Goal: Use online tool/utility: Utilize a website feature to perform a specific function

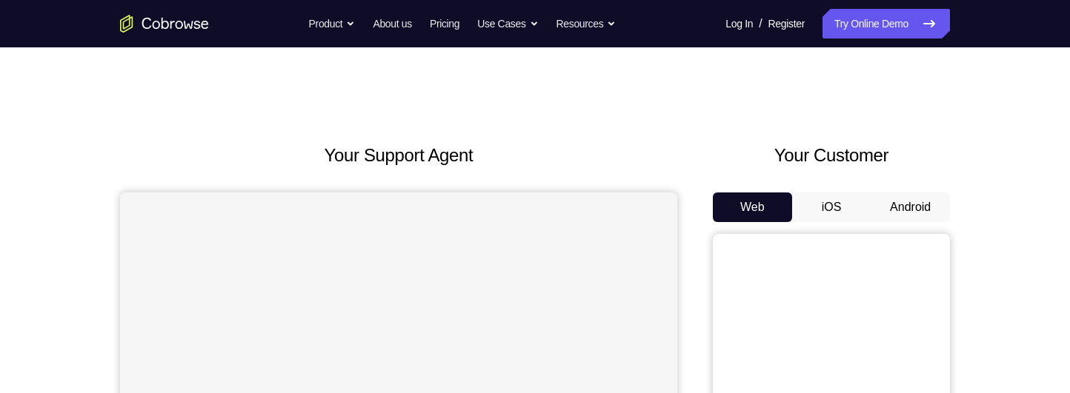
click at [919, 208] on button "Android" at bounding box center [909, 208] width 79 height 30
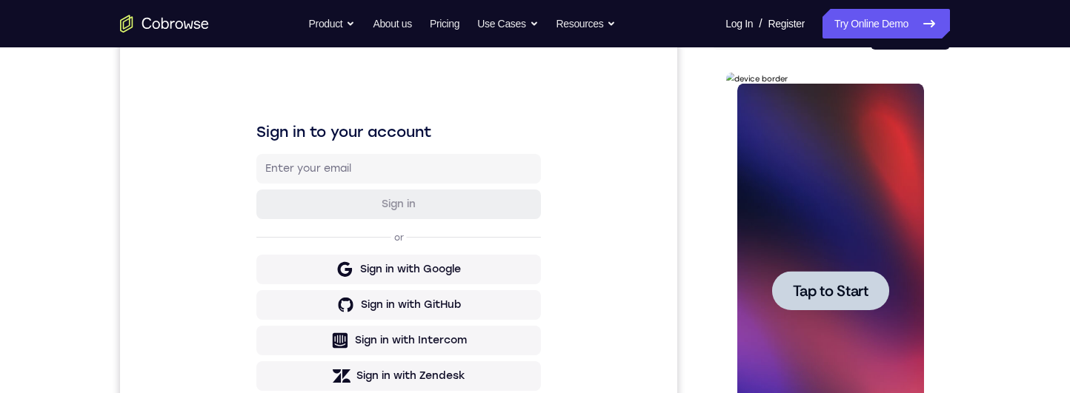
click at [852, 299] on span "Tap to Start" at bounding box center [830, 291] width 76 height 15
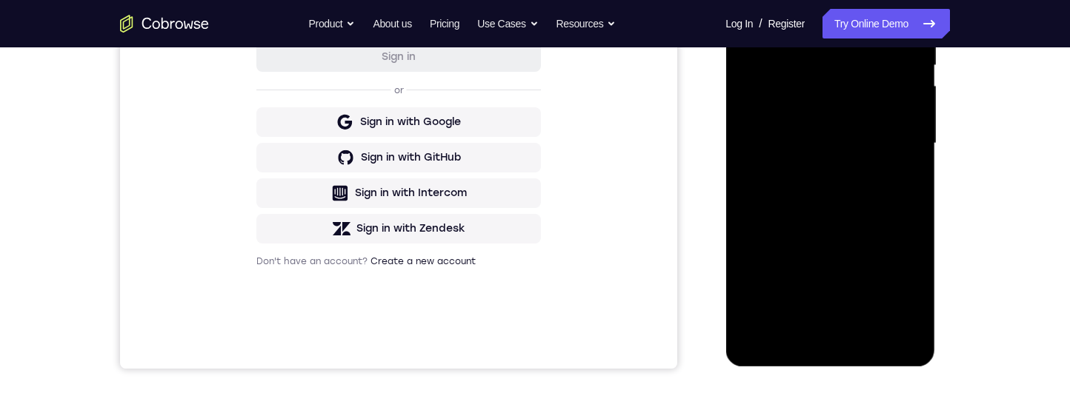
scroll to position [364, 0]
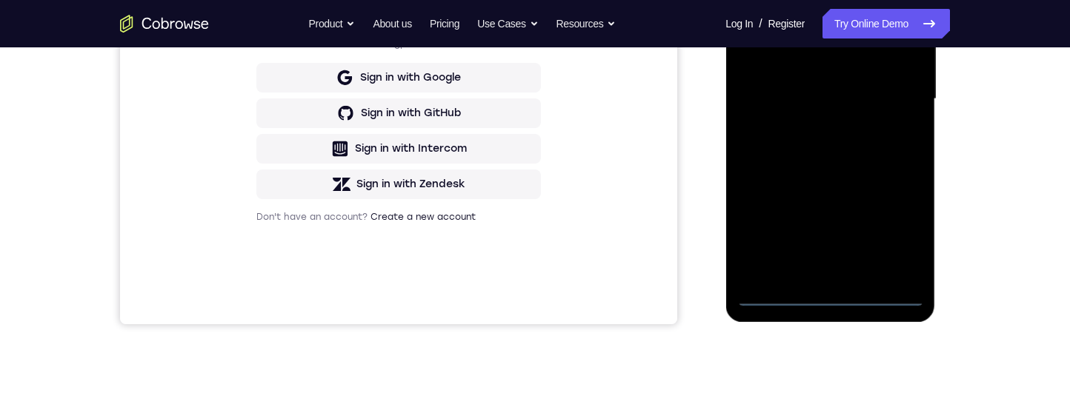
click at [836, 295] on div at bounding box center [829, 99] width 187 height 415
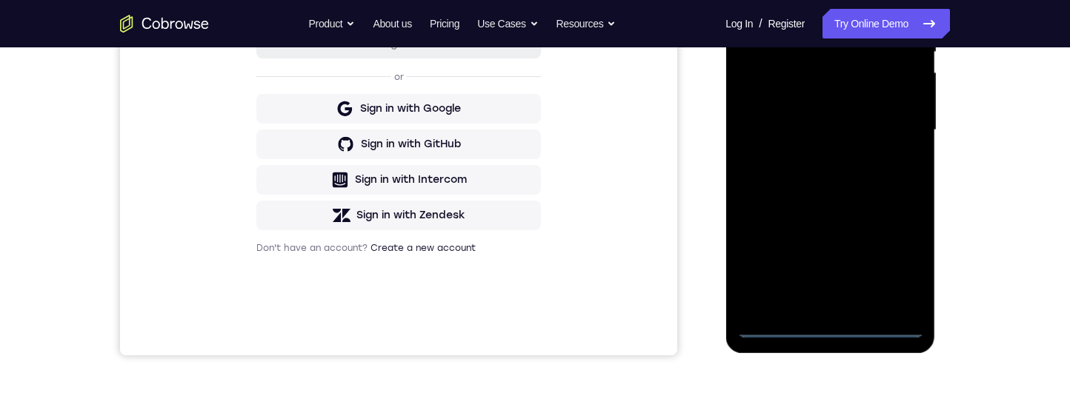
click at [899, 270] on div at bounding box center [829, 130] width 187 height 415
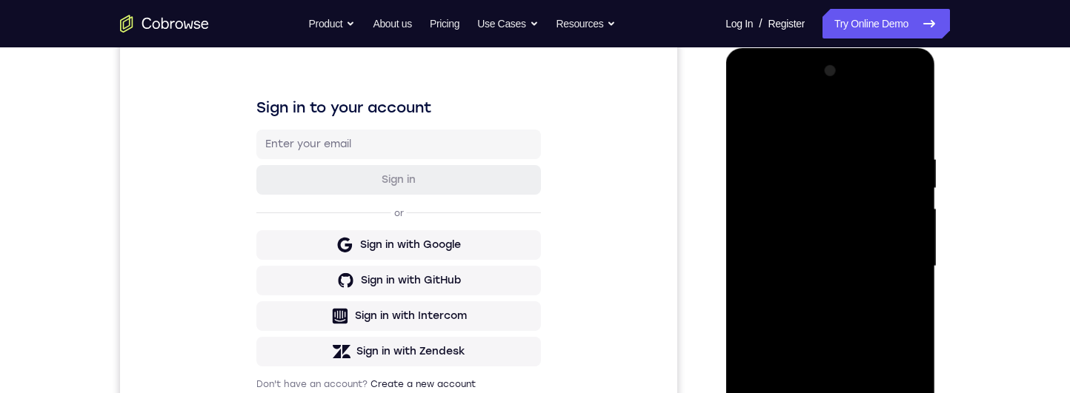
scroll to position [116, 0]
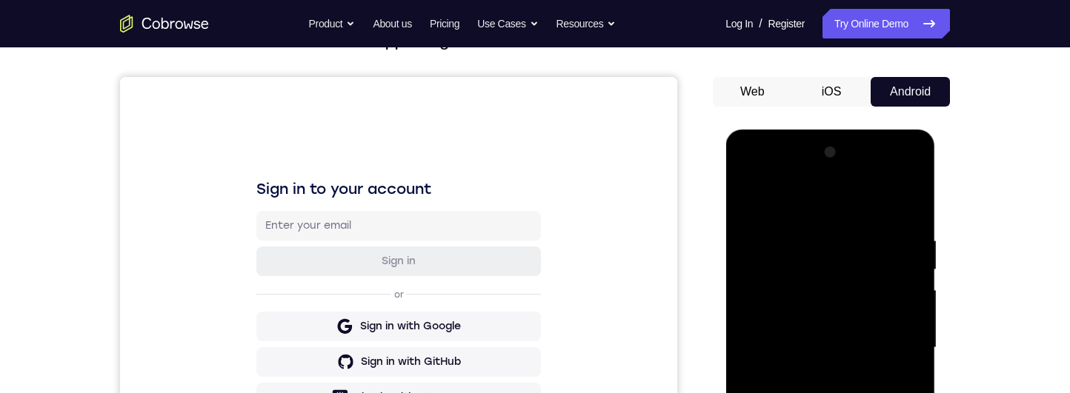
click at [844, 207] on div at bounding box center [829, 348] width 187 height 415
click at [897, 345] on div at bounding box center [829, 348] width 187 height 415
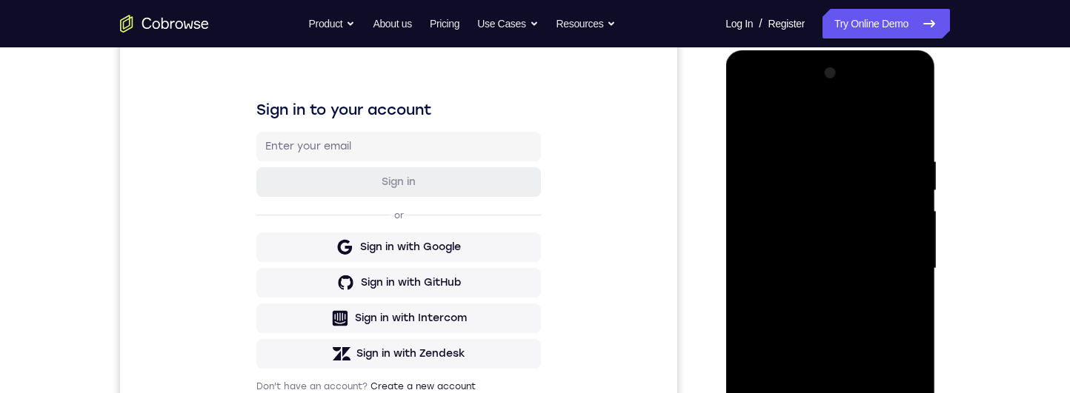
scroll to position [194, 0]
click at [818, 303] on div at bounding box center [829, 269] width 187 height 415
click at [879, 261] on div at bounding box center [829, 269] width 187 height 415
click at [844, 235] on div at bounding box center [829, 269] width 187 height 415
click at [884, 275] on div at bounding box center [829, 269] width 187 height 415
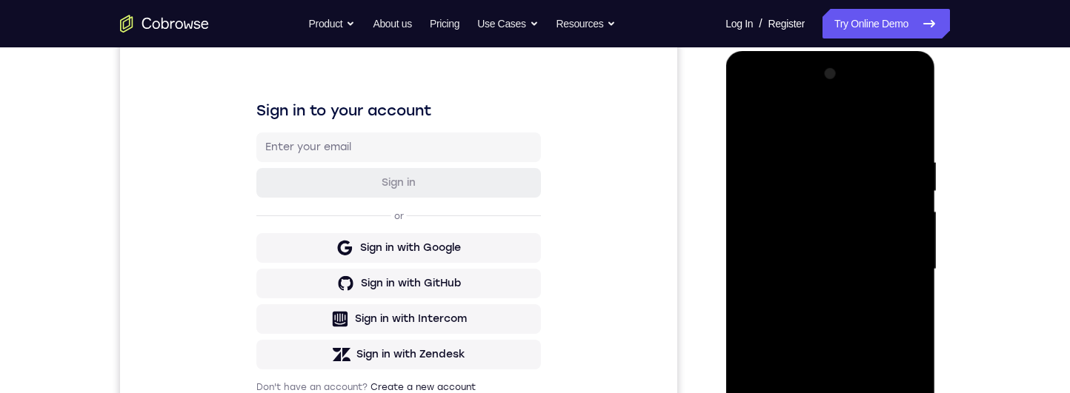
click at [878, 319] on div at bounding box center [829, 269] width 187 height 415
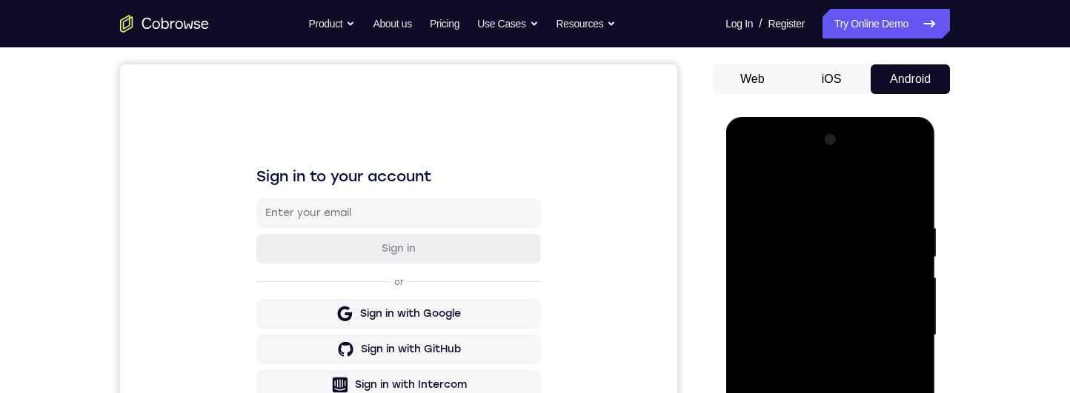
scroll to position [179, 0]
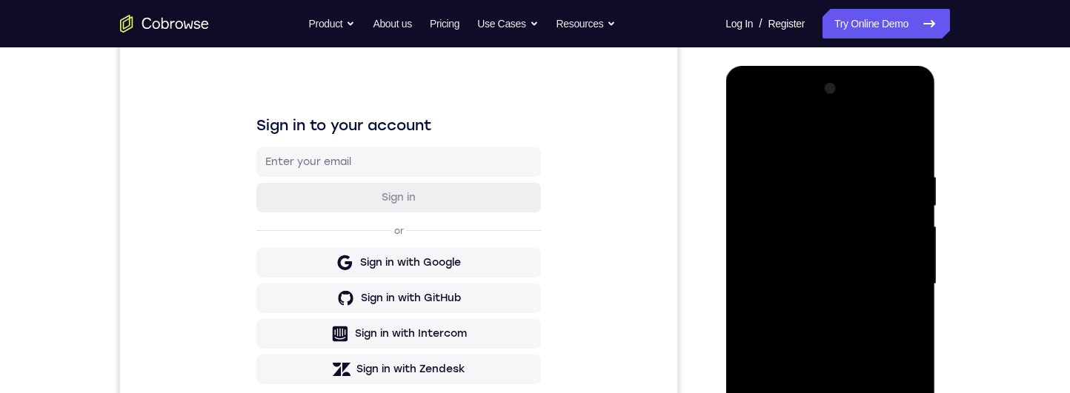
click at [886, 333] on div at bounding box center [829, 284] width 187 height 415
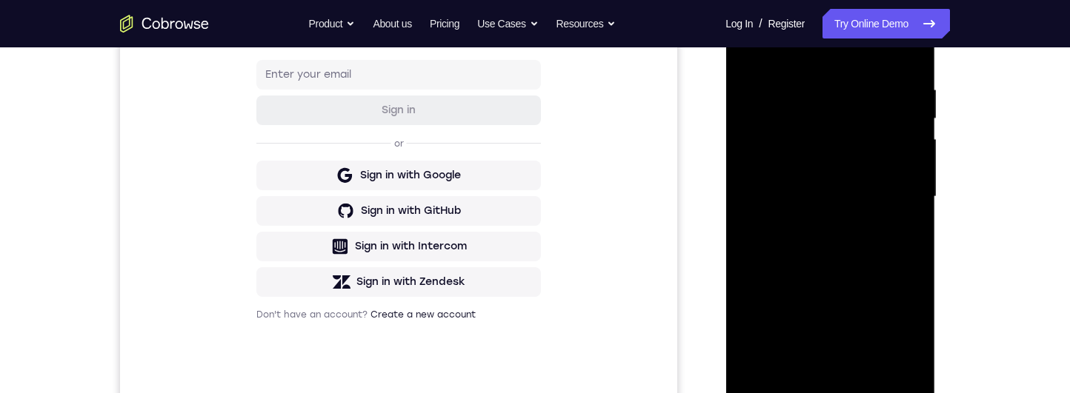
scroll to position [274, 0]
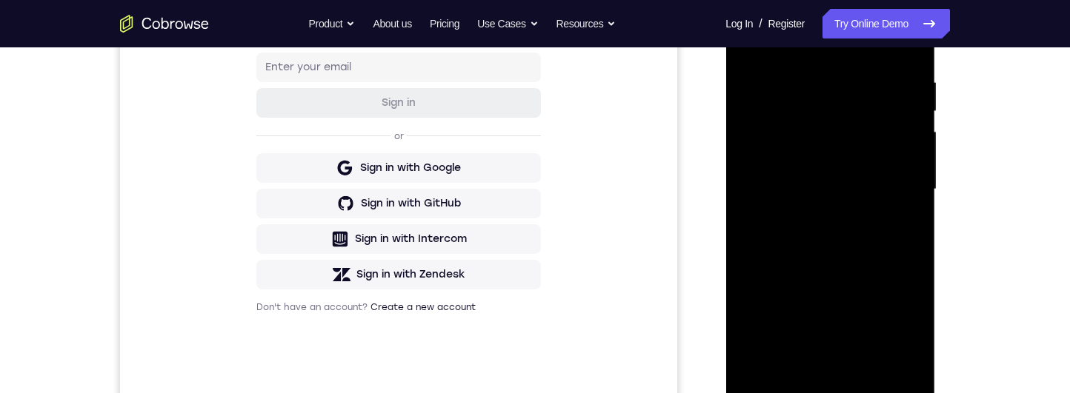
click at [903, 256] on div at bounding box center [829, 189] width 187 height 415
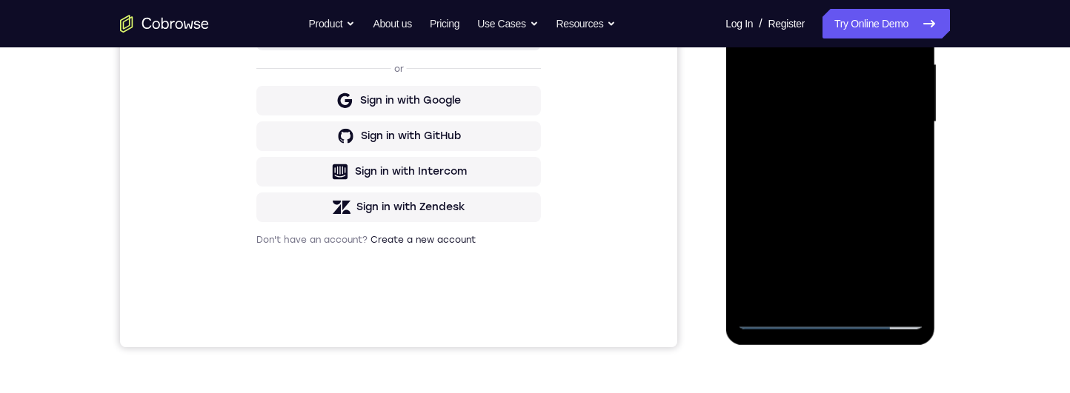
click at [878, 297] on div at bounding box center [829, 122] width 187 height 415
click at [889, 207] on div at bounding box center [829, 122] width 187 height 415
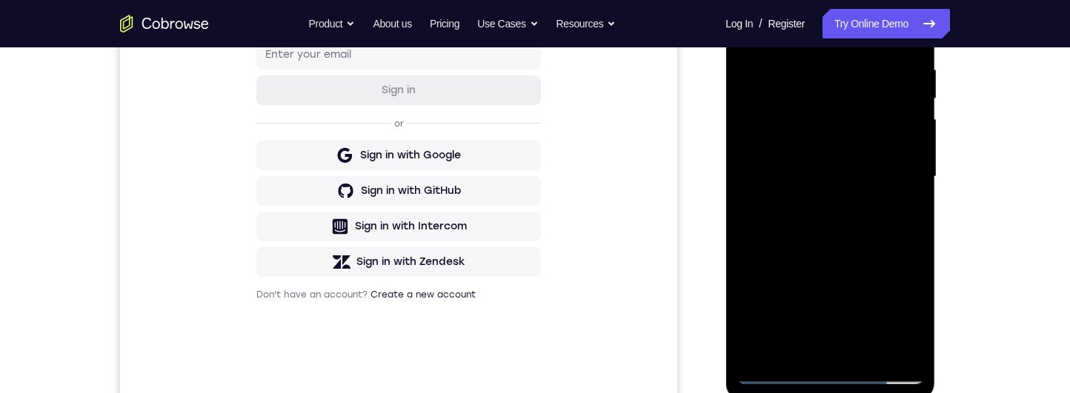
scroll to position [268, 0]
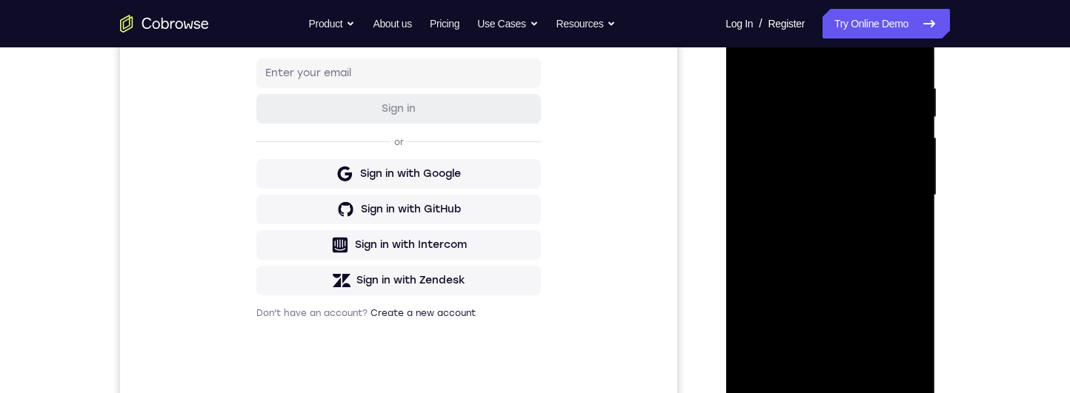
click at [888, 181] on div at bounding box center [829, 195] width 187 height 415
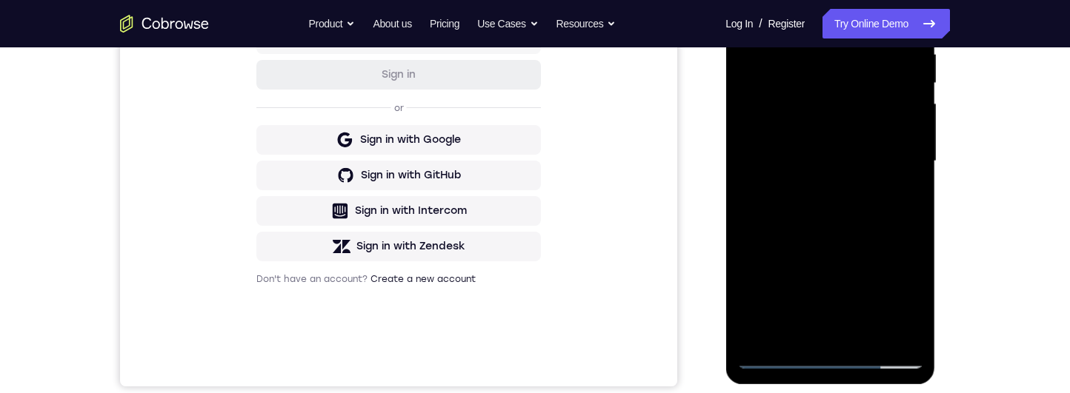
click at [866, 300] on div at bounding box center [829, 161] width 187 height 415
click at [867, 303] on div at bounding box center [829, 161] width 187 height 415
click at [908, 195] on div at bounding box center [829, 160] width 187 height 415
click at [904, 313] on div at bounding box center [829, 160] width 187 height 415
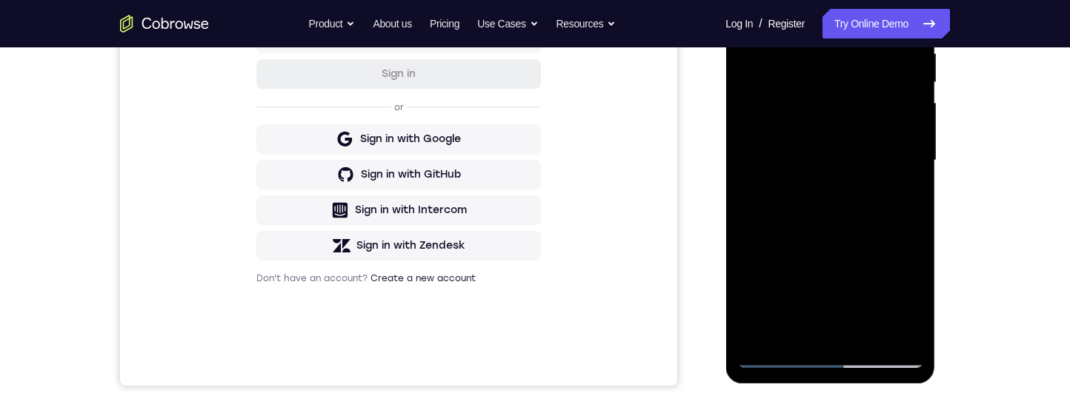
click at [911, 187] on div at bounding box center [829, 160] width 187 height 415
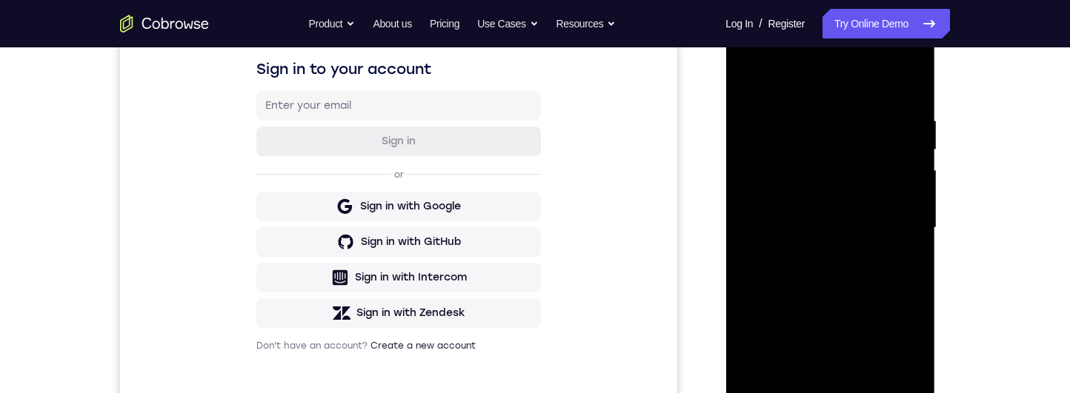
scroll to position [281, 0]
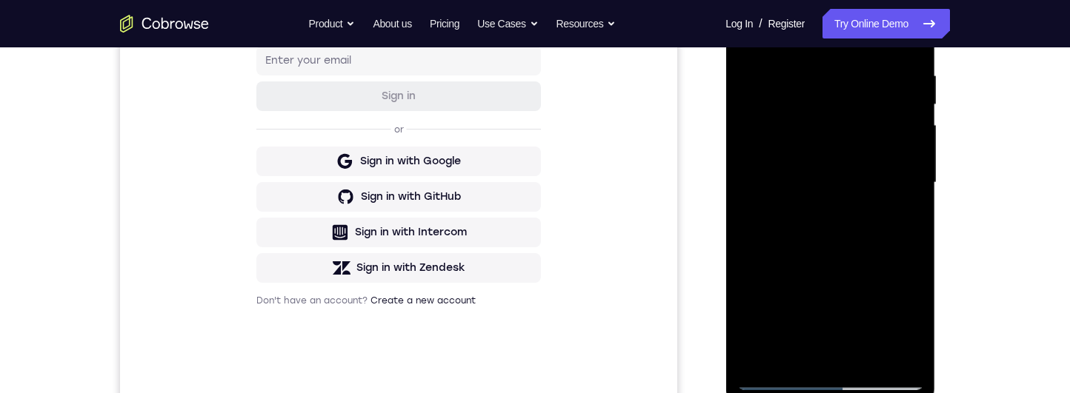
click at [905, 342] on div at bounding box center [829, 183] width 187 height 415
click at [1016, 139] on div "Your Support Agent Your Customer Web iOS Android Next Steps We’d be happy to gi…" at bounding box center [535, 255] width 1070 height 977
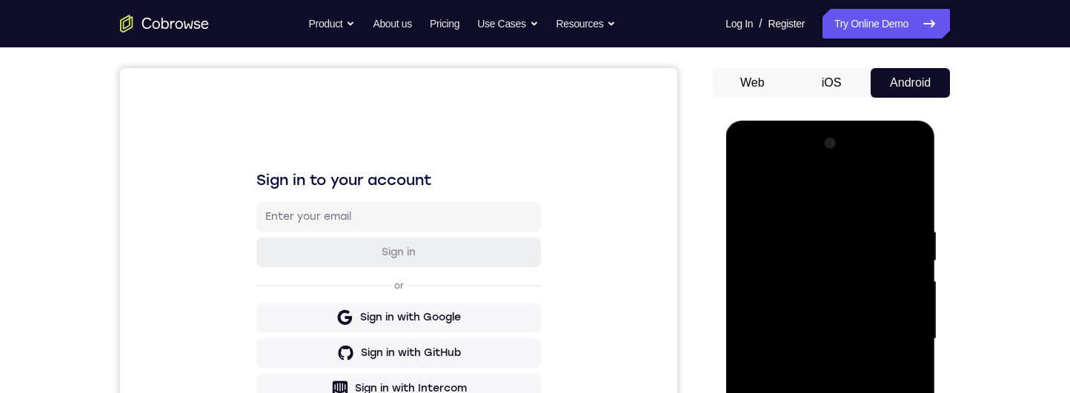
scroll to position [39, 0]
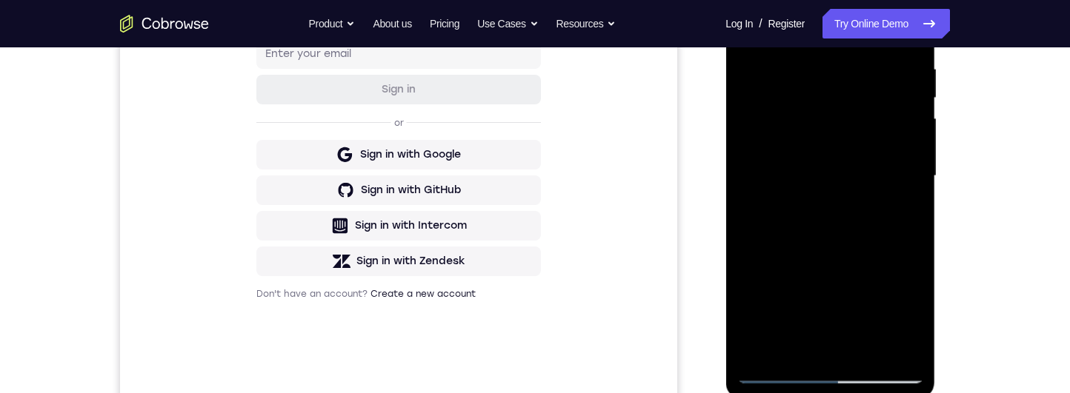
scroll to position [295, 0]
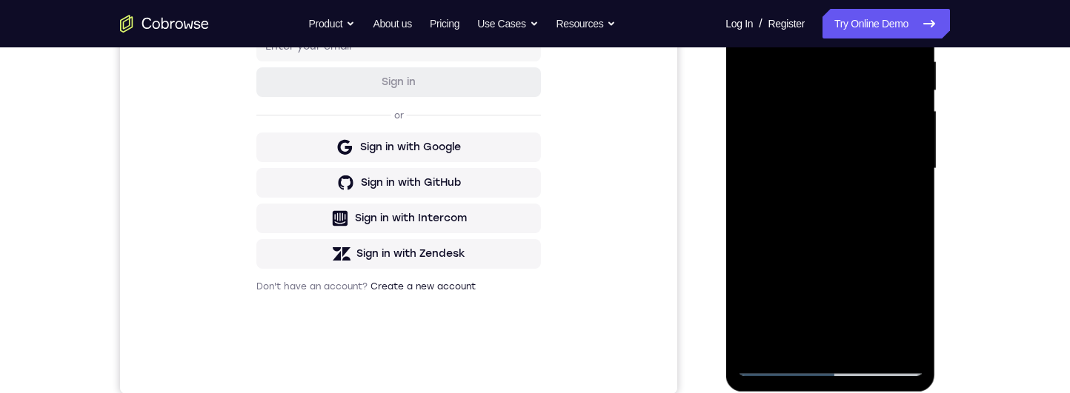
click at [881, 273] on div at bounding box center [829, 168] width 187 height 415
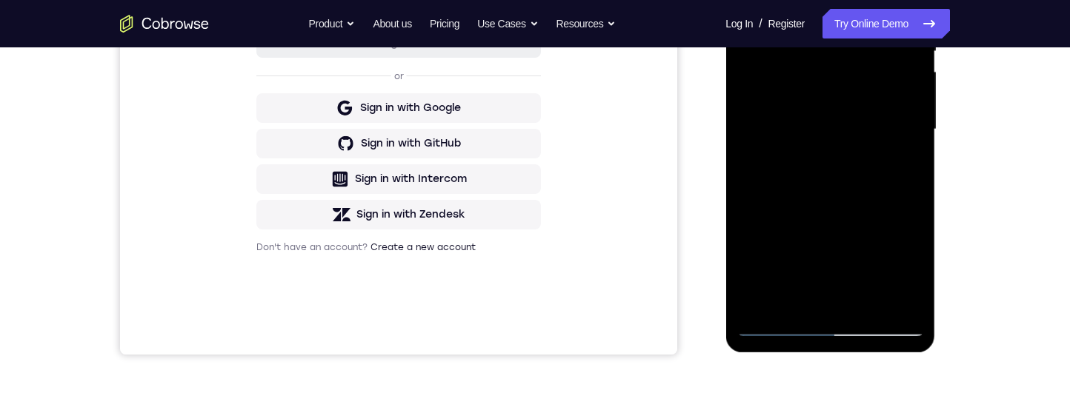
scroll to position [333, 0]
click at [871, 275] on div at bounding box center [829, 130] width 187 height 415
click at [870, 273] on div at bounding box center [829, 130] width 187 height 415
click at [902, 172] on div at bounding box center [829, 130] width 187 height 415
click at [901, 162] on div at bounding box center [829, 130] width 187 height 415
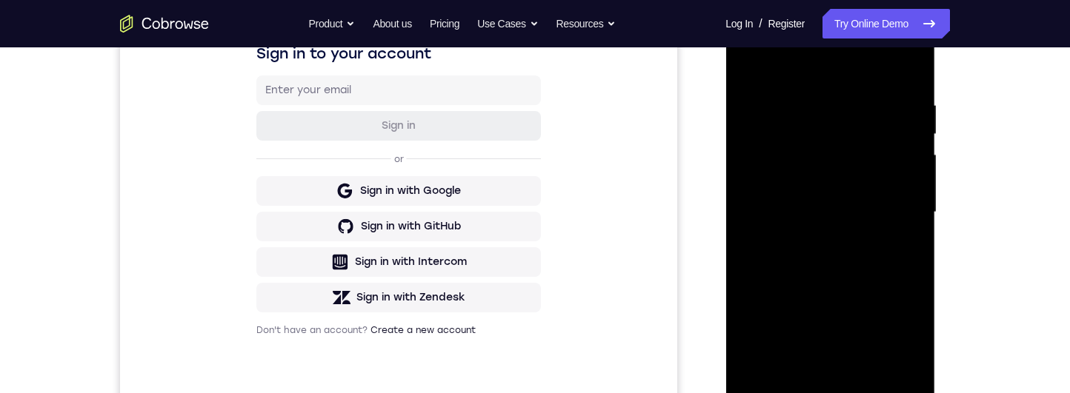
scroll to position [244, 0]
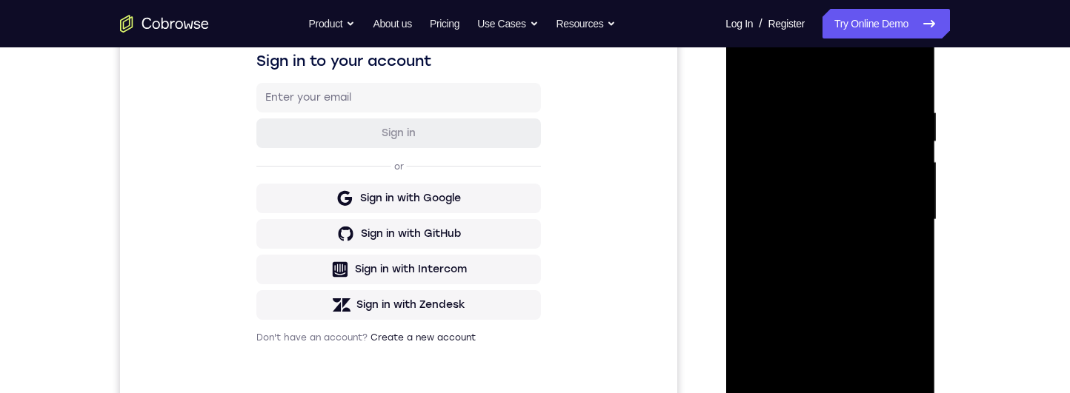
click at [760, 73] on div at bounding box center [829, 220] width 187 height 415
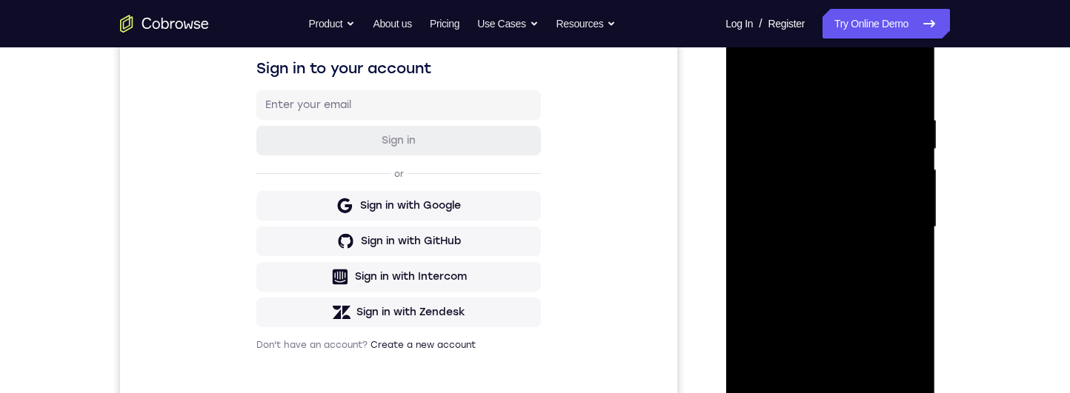
scroll to position [262, 0]
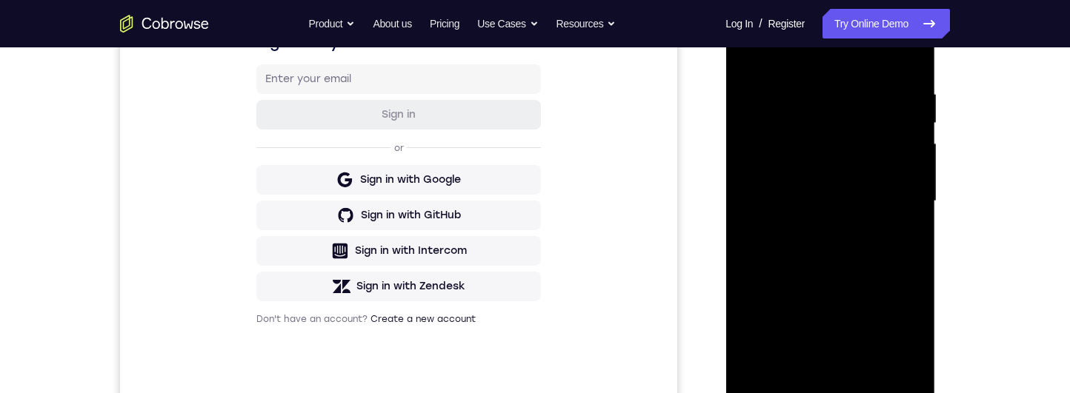
click at [861, 344] on div at bounding box center [829, 201] width 187 height 415
click at [839, 335] on div at bounding box center [829, 201] width 187 height 415
click at [818, 348] on div at bounding box center [829, 201] width 187 height 415
click at [909, 243] on div at bounding box center [829, 201] width 187 height 415
click at [913, 344] on div at bounding box center [829, 201] width 187 height 415
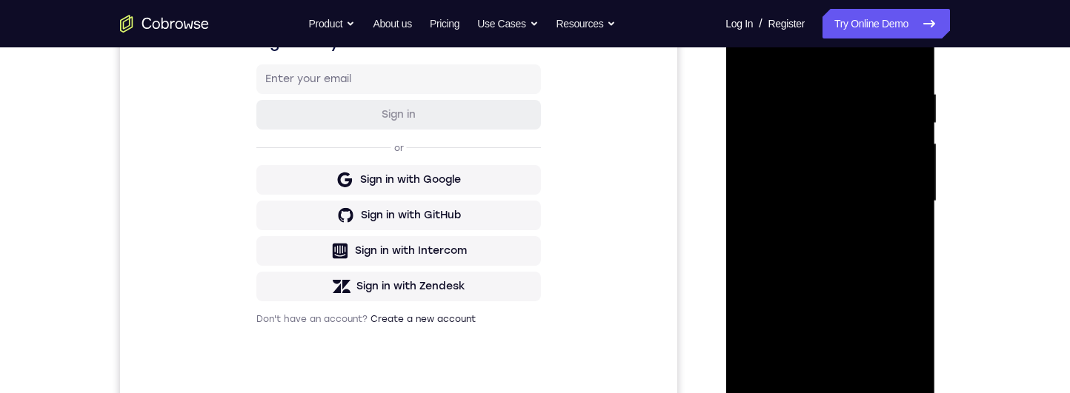
click at [918, 343] on div at bounding box center [829, 201] width 187 height 415
click at [916, 340] on div at bounding box center [829, 201] width 187 height 415
click at [916, 339] on div at bounding box center [829, 201] width 187 height 415
click at [901, 244] on div at bounding box center [829, 201] width 187 height 415
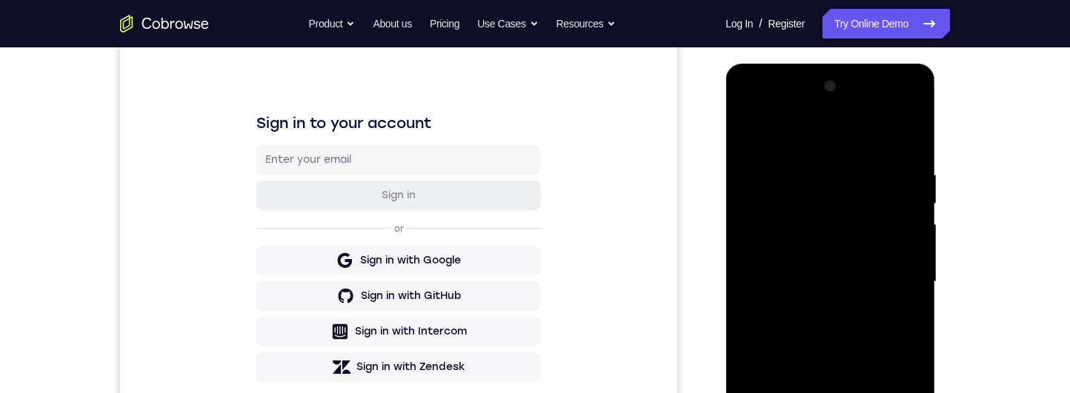
click at [756, 139] on div at bounding box center [829, 282] width 187 height 415
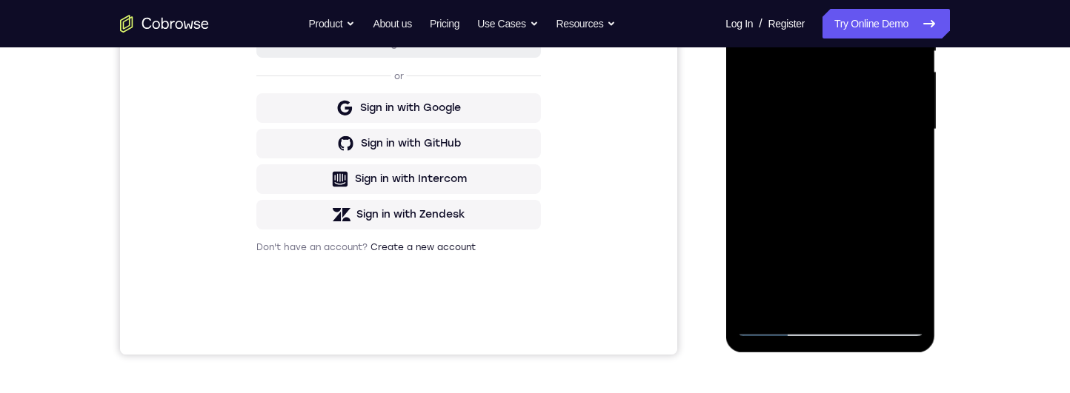
scroll to position [332, 0]
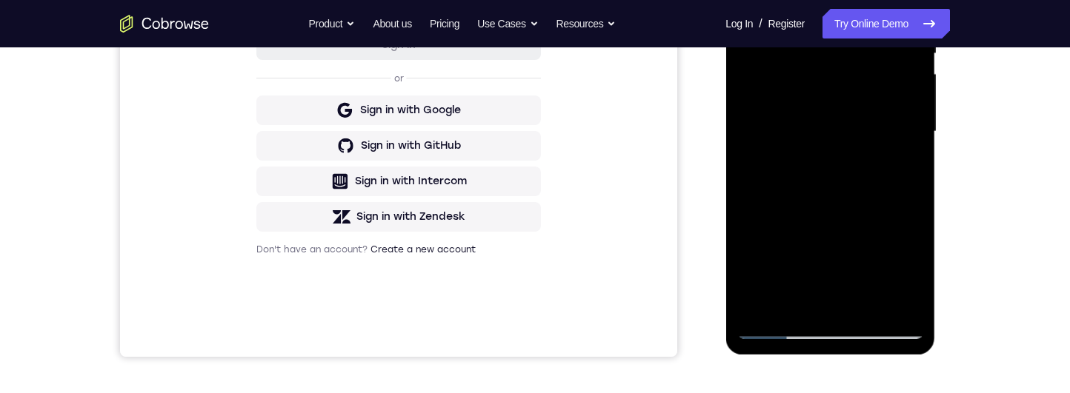
click at [888, 161] on div at bounding box center [829, 131] width 187 height 415
click at [906, 165] on div at bounding box center [829, 132] width 187 height 415
click at [902, 142] on div at bounding box center [829, 132] width 187 height 415
click at [824, 276] on div at bounding box center [829, 132] width 187 height 415
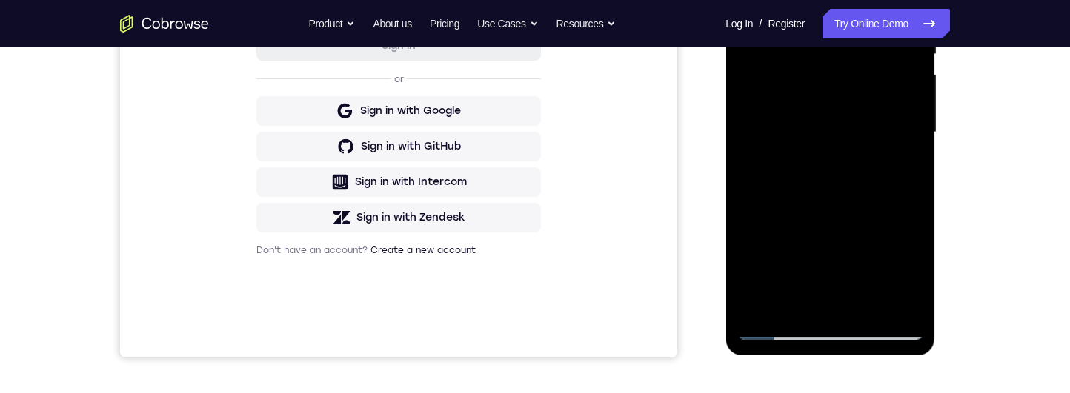
click at [975, 245] on div "Your Support Agent Your Customer Web iOS Android Next Steps We’d be happy to gi…" at bounding box center [535, 204] width 948 height 977
click at [893, 224] on div at bounding box center [829, 132] width 187 height 415
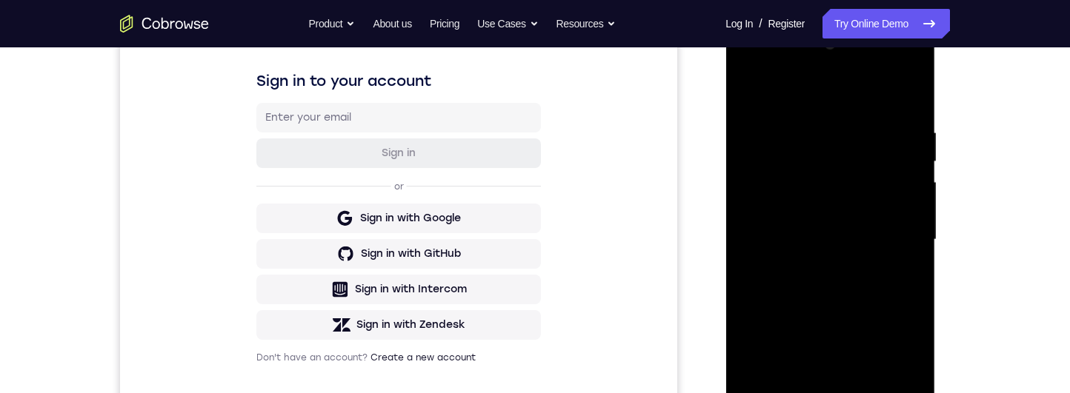
click at [752, 96] on div at bounding box center [829, 240] width 187 height 415
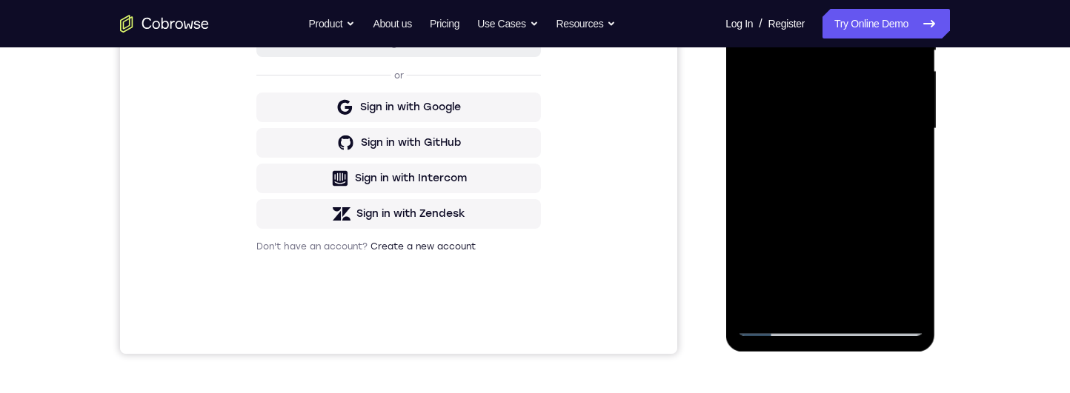
scroll to position [339, 0]
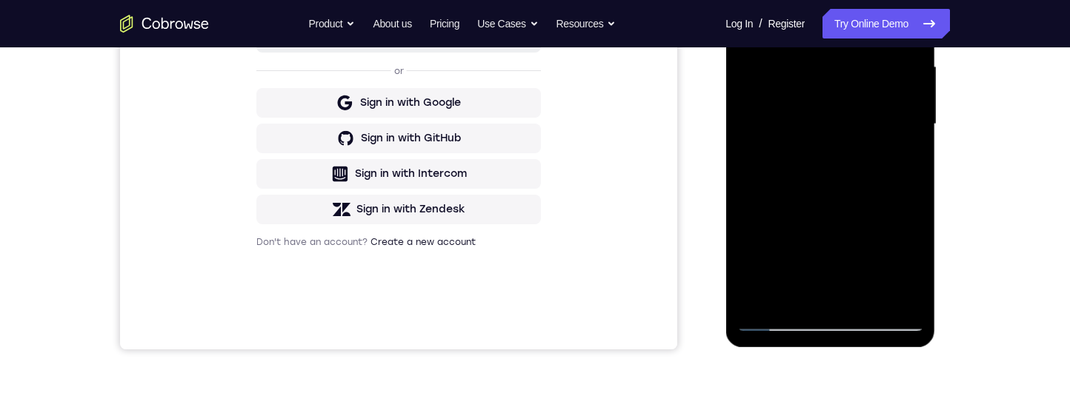
click at [886, 197] on div at bounding box center [829, 124] width 187 height 415
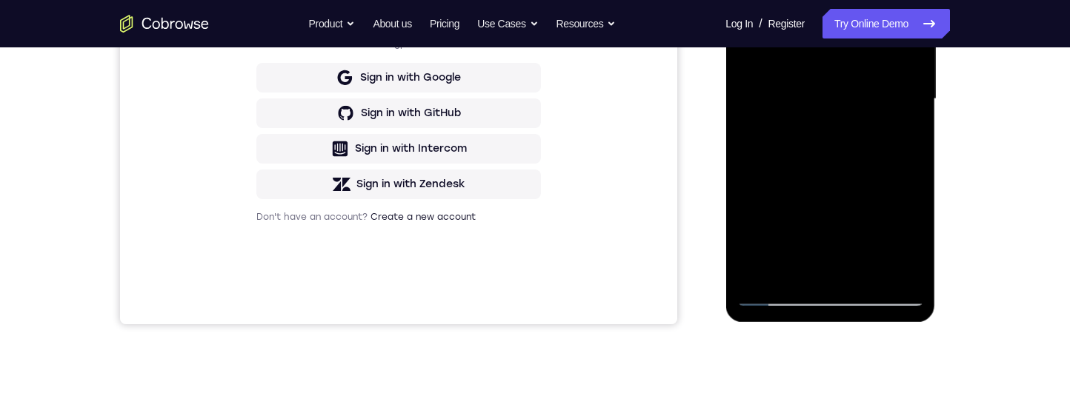
click at [846, 243] on div at bounding box center [829, 99] width 187 height 415
click at [833, 242] on div at bounding box center [829, 99] width 187 height 415
click at [907, 139] on div at bounding box center [829, 99] width 187 height 415
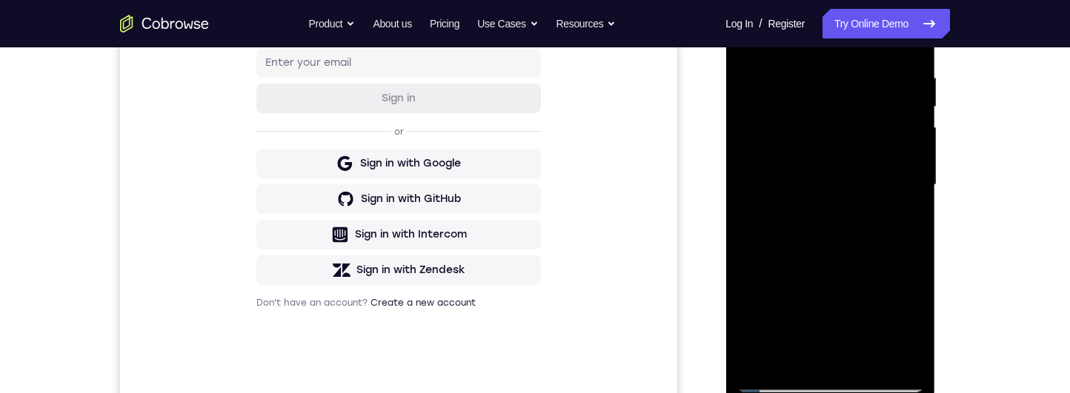
scroll to position [196, 0]
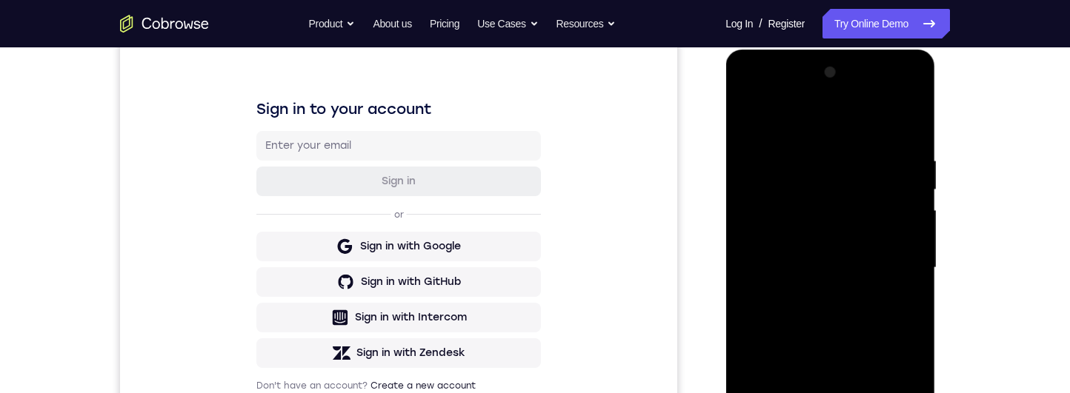
click at [753, 115] on div at bounding box center [829, 268] width 187 height 415
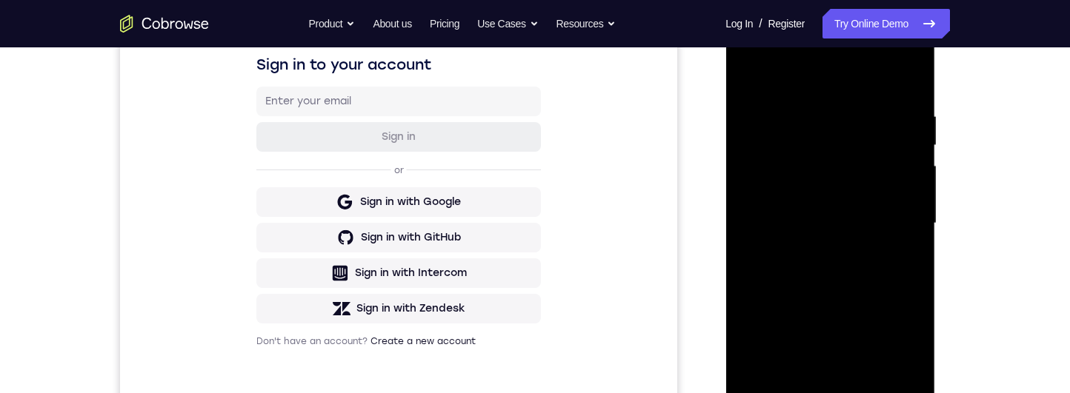
scroll to position [261, 0]
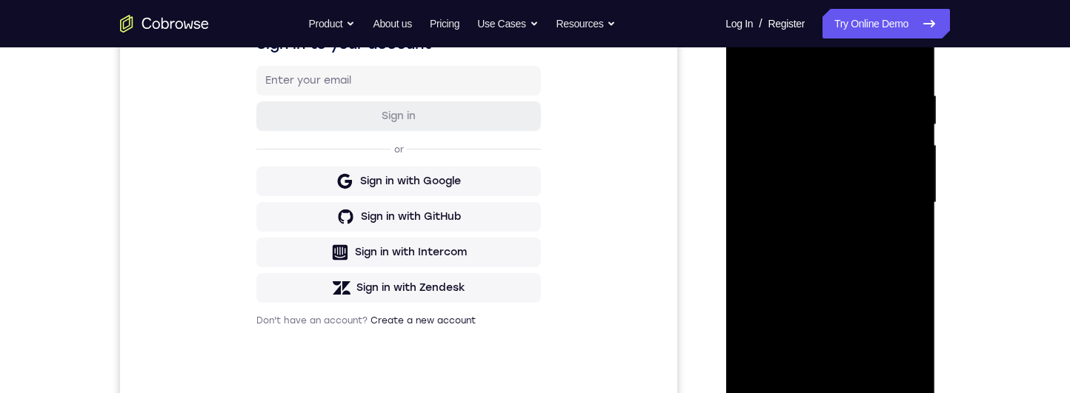
click at [874, 242] on div at bounding box center [829, 203] width 187 height 415
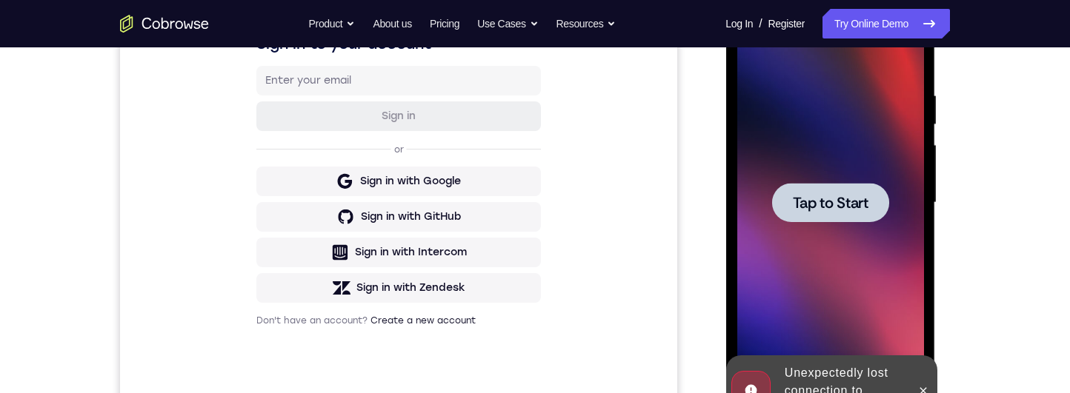
click at [872, 278] on div at bounding box center [829, 203] width 187 height 415
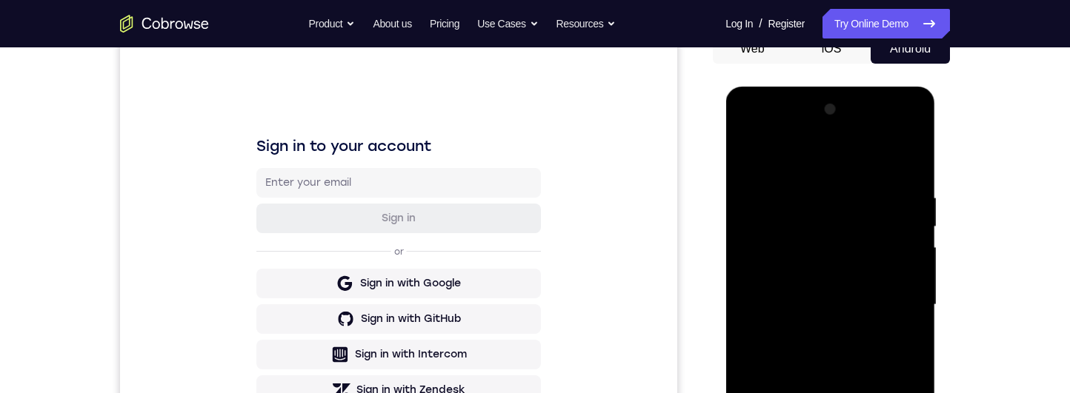
scroll to position [302, 0]
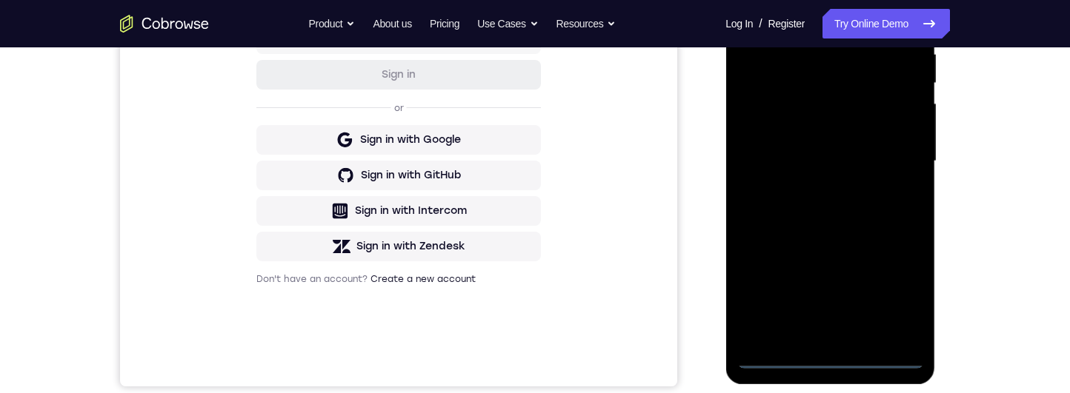
click at [828, 359] on div at bounding box center [829, 161] width 187 height 415
click at [897, 293] on div at bounding box center [829, 161] width 187 height 415
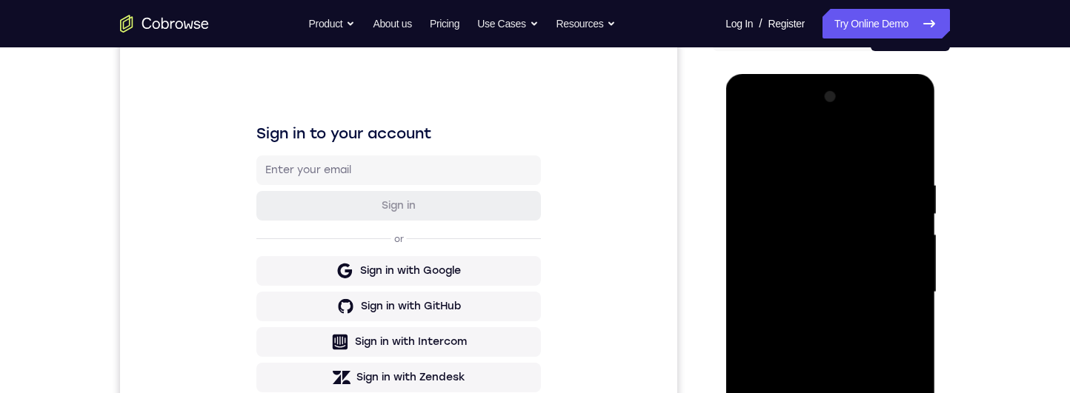
click at [790, 146] on div at bounding box center [829, 292] width 187 height 415
click at [895, 288] on div at bounding box center [829, 292] width 187 height 415
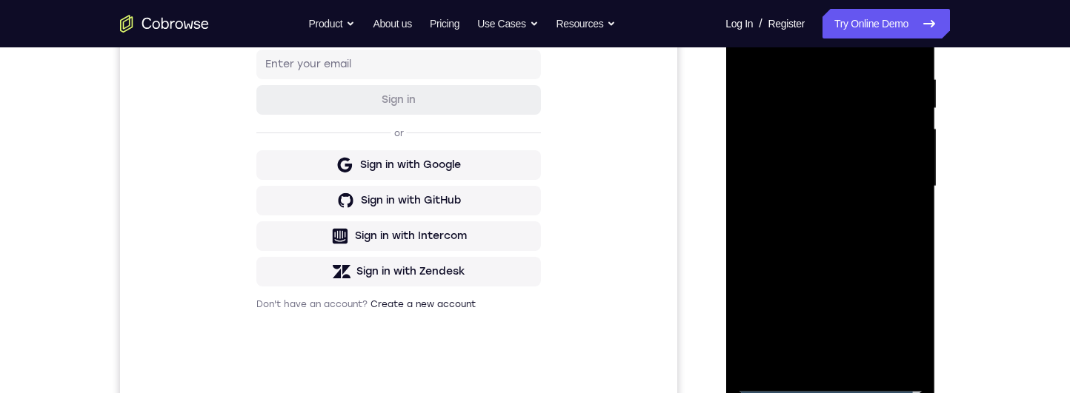
click at [818, 360] on div at bounding box center [829, 186] width 187 height 415
click at [821, 188] on div at bounding box center [829, 186] width 187 height 415
click at [836, 150] on div at bounding box center [829, 186] width 187 height 415
click at [843, 189] on div at bounding box center [829, 186] width 187 height 415
click at [894, 246] on div at bounding box center [829, 186] width 187 height 415
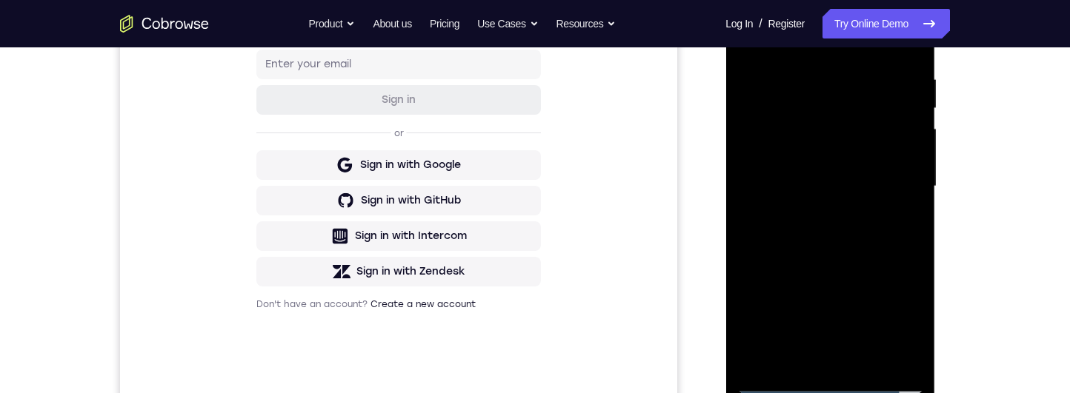
scroll to position [252, 0]
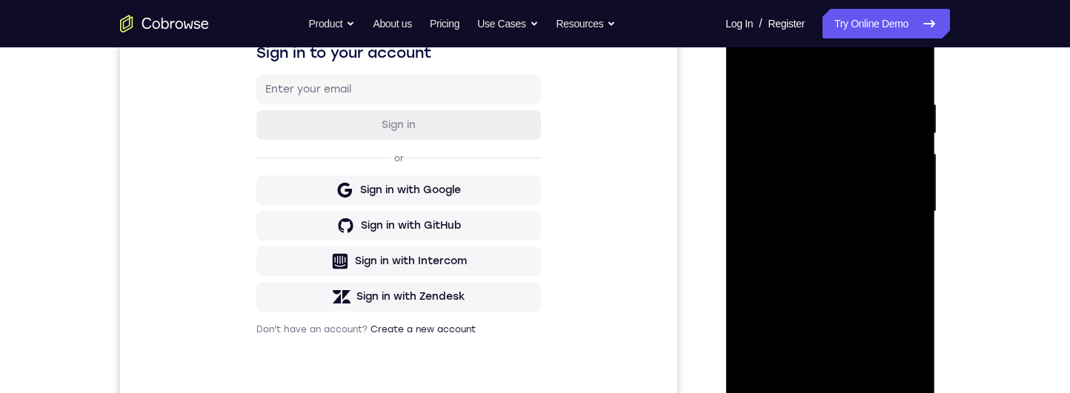
click at [899, 260] on div at bounding box center [829, 211] width 187 height 415
click at [896, 261] on div at bounding box center [829, 211] width 187 height 415
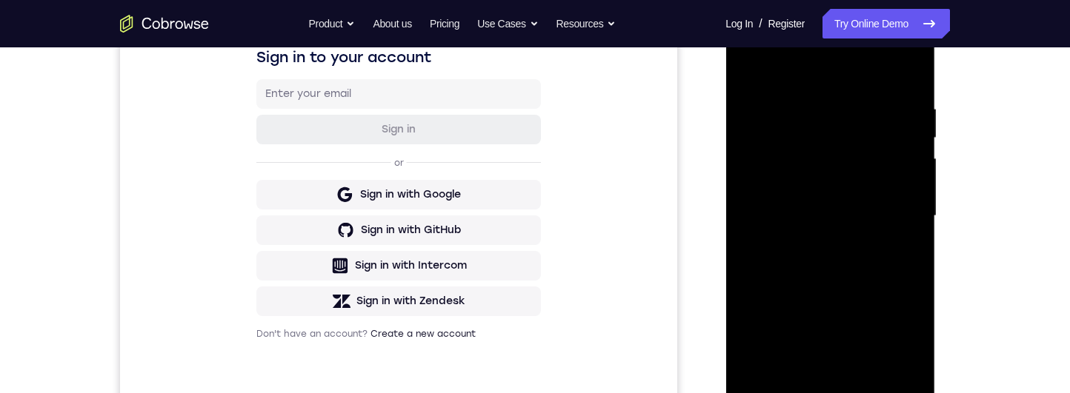
click at [880, 289] on div at bounding box center [829, 216] width 187 height 415
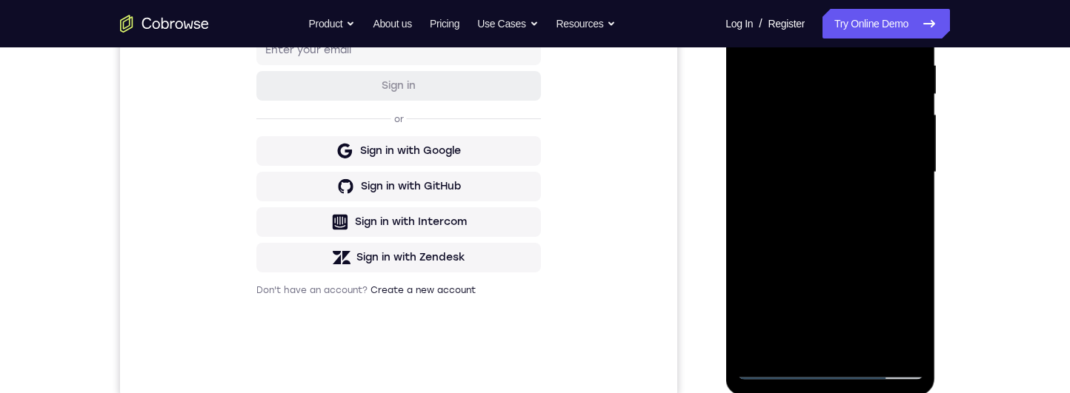
scroll to position [333, 0]
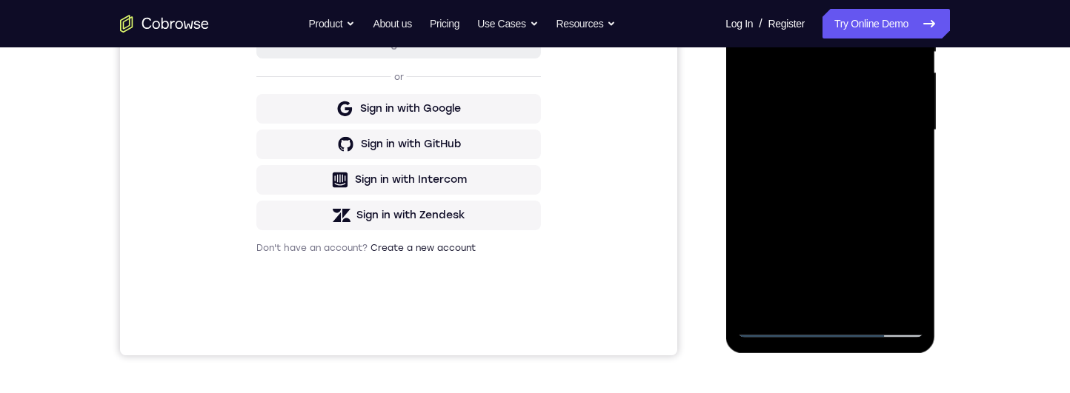
click at [876, 310] on div at bounding box center [829, 130] width 187 height 415
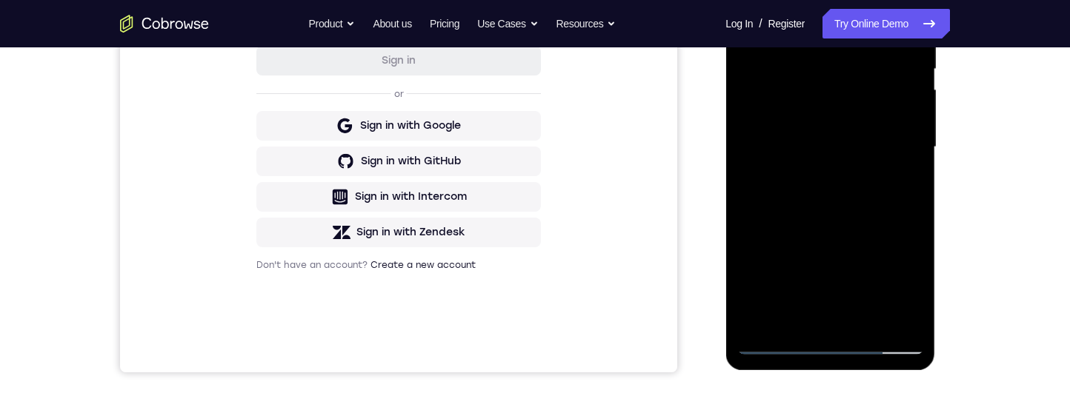
click at [884, 230] on div at bounding box center [829, 147] width 187 height 415
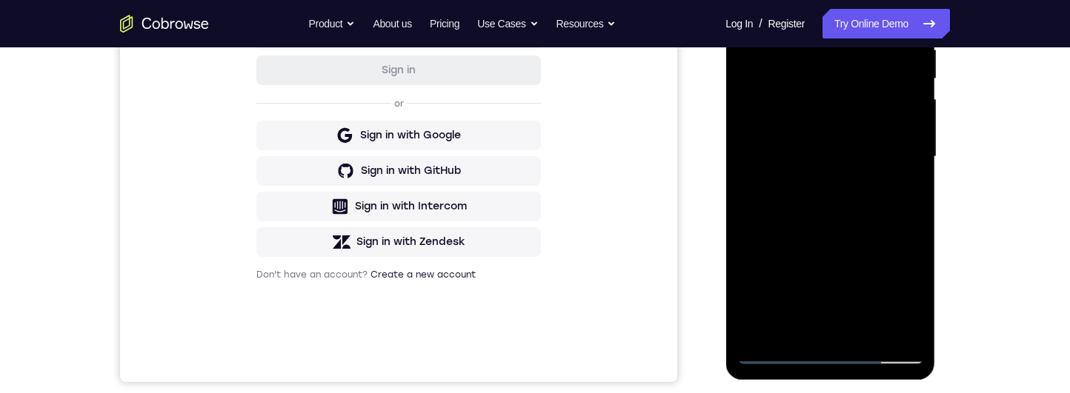
scroll to position [306, 0]
click at [888, 245] on div at bounding box center [829, 157] width 187 height 415
click at [893, 297] on div at bounding box center [829, 157] width 187 height 415
click at [901, 295] on div at bounding box center [829, 157] width 187 height 415
click at [899, 291] on div at bounding box center [829, 157] width 187 height 415
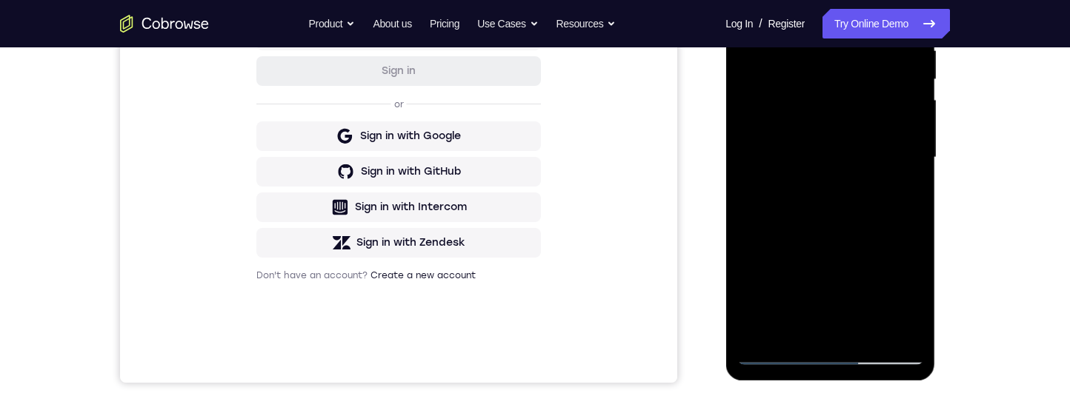
click at [861, 203] on div at bounding box center [829, 157] width 187 height 415
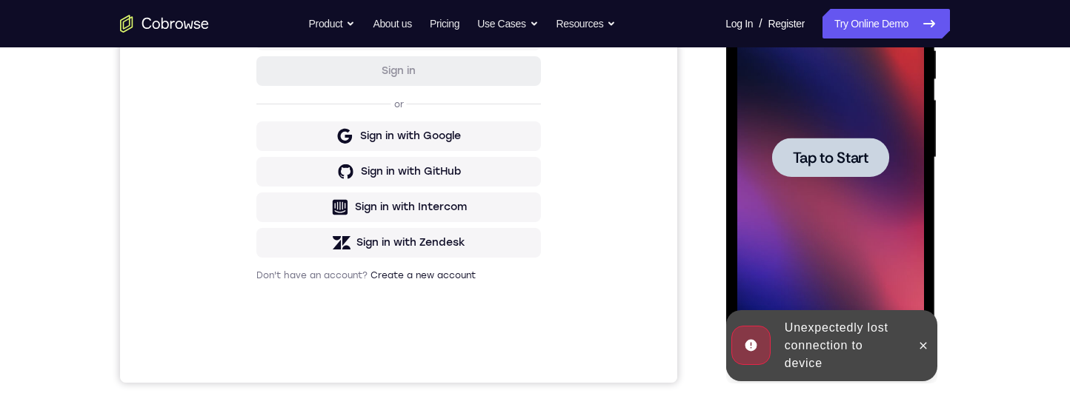
click at [861, 203] on div at bounding box center [829, 157] width 187 height 415
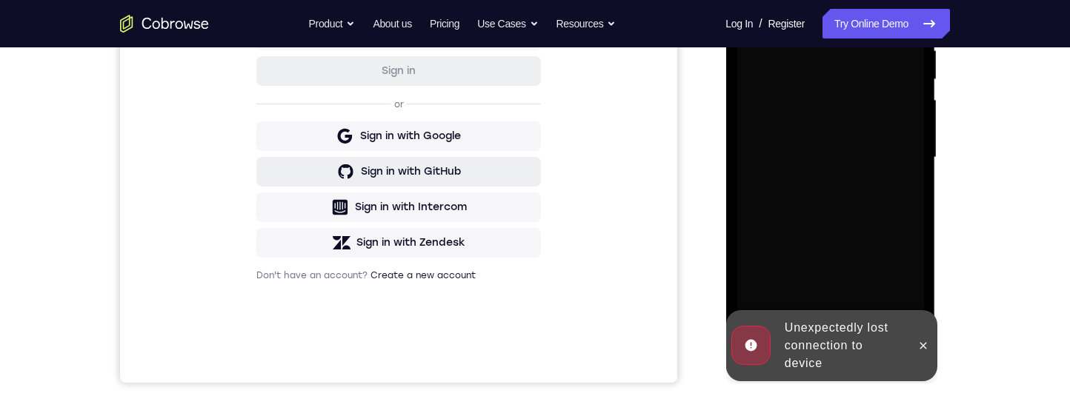
click at [440, 157] on button "Sign in with GitHub" at bounding box center [398, 172] width 284 height 30
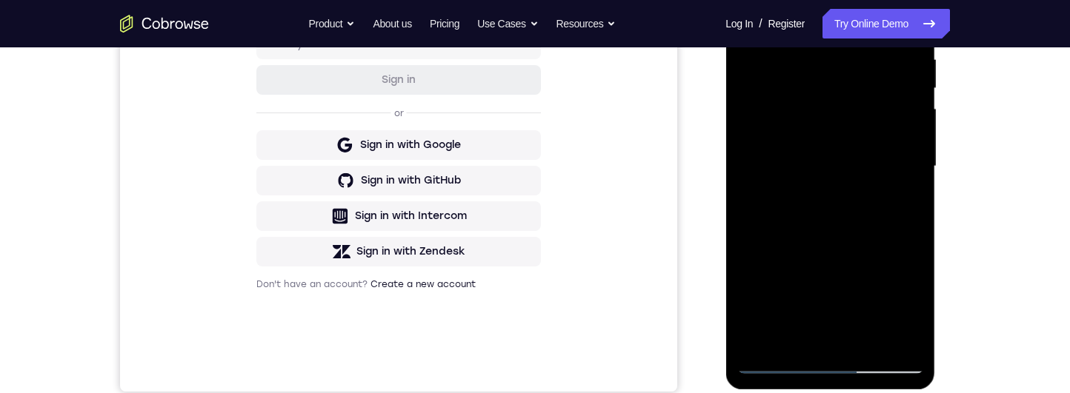
scroll to position [406, 0]
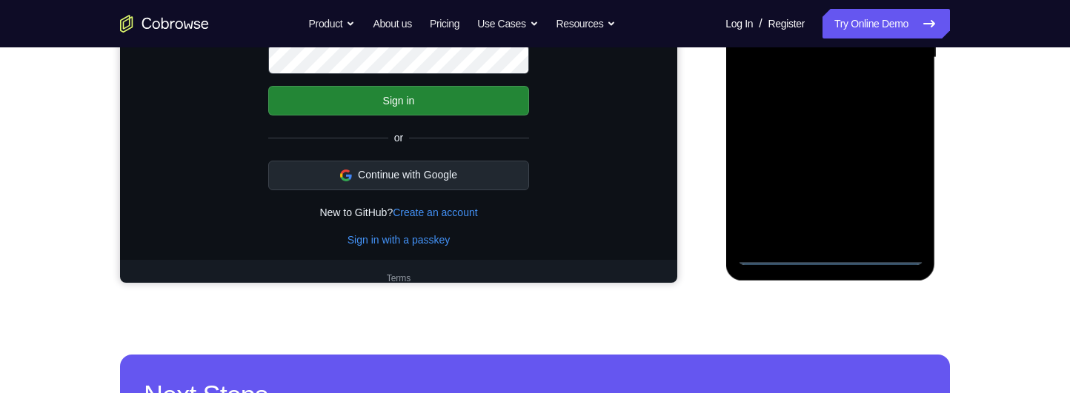
click at [830, 261] on div at bounding box center [829, 57] width 187 height 415
click at [893, 200] on div at bounding box center [829, 57] width 187 height 415
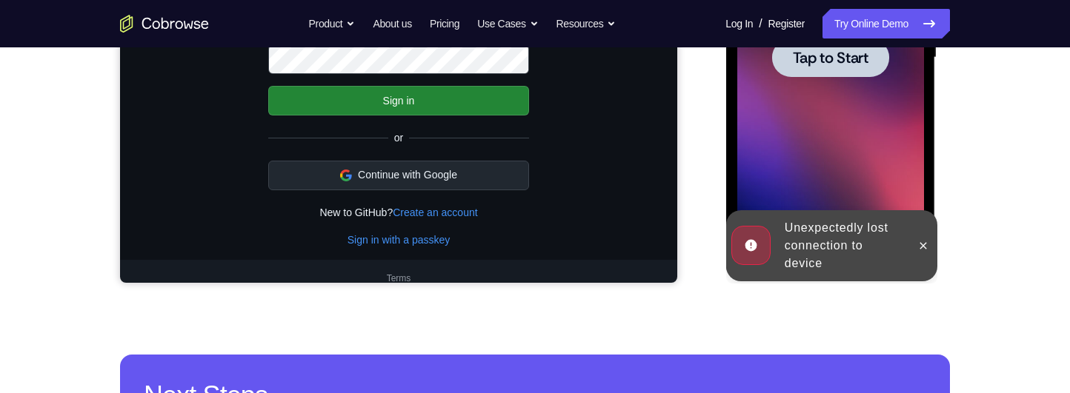
click at [894, 199] on div at bounding box center [829, 57] width 187 height 415
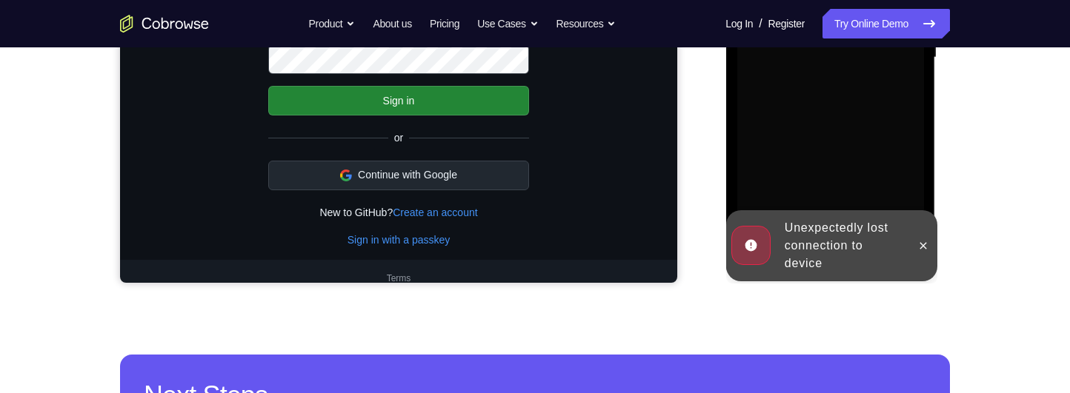
scroll to position [376, 0]
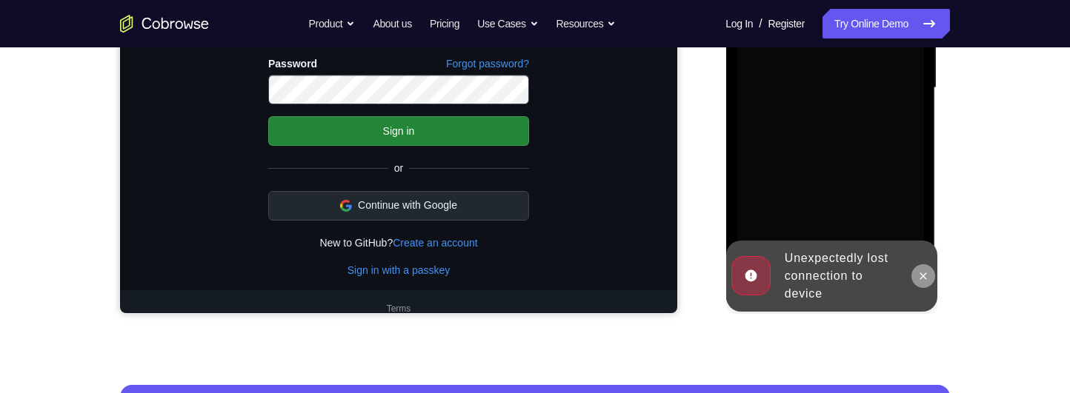
click at [923, 273] on icon at bounding box center [922, 276] width 12 height 12
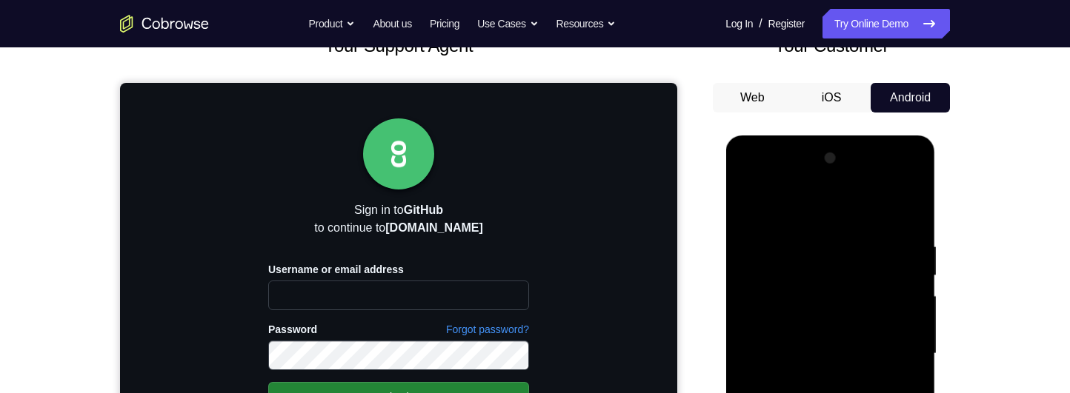
scroll to position [353, 0]
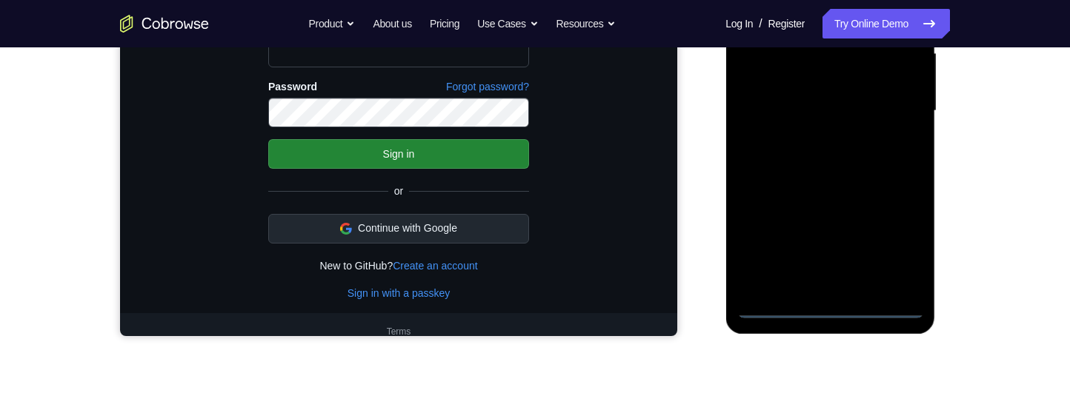
click at [834, 313] on div at bounding box center [829, 111] width 187 height 415
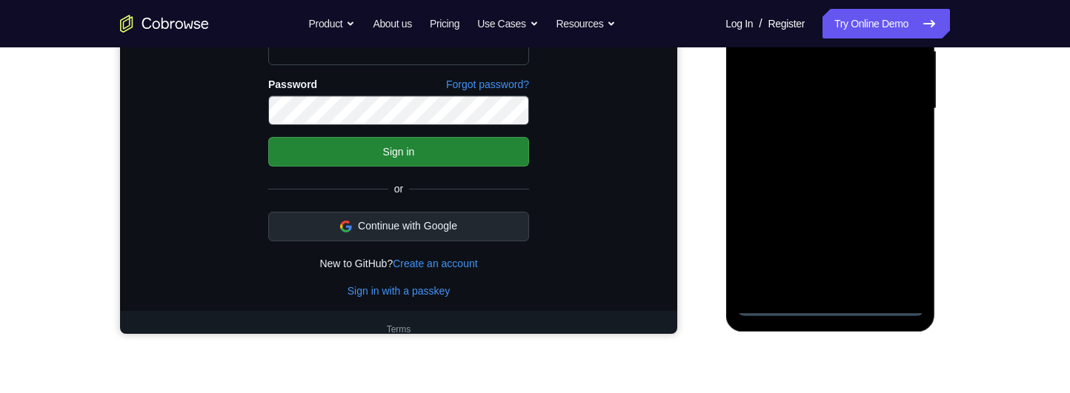
click at [901, 242] on div at bounding box center [829, 108] width 187 height 415
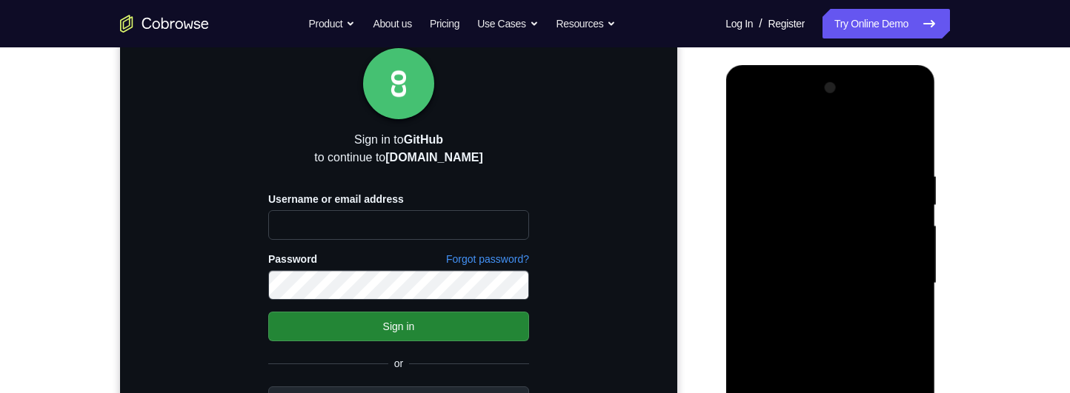
scroll to position [179, 0]
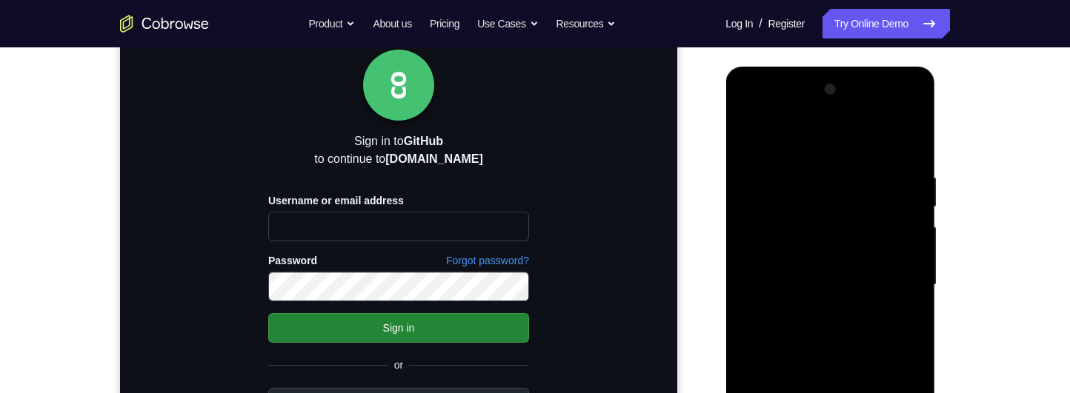
click at [856, 141] on div at bounding box center [829, 285] width 187 height 415
click at [901, 282] on div at bounding box center [829, 285] width 187 height 415
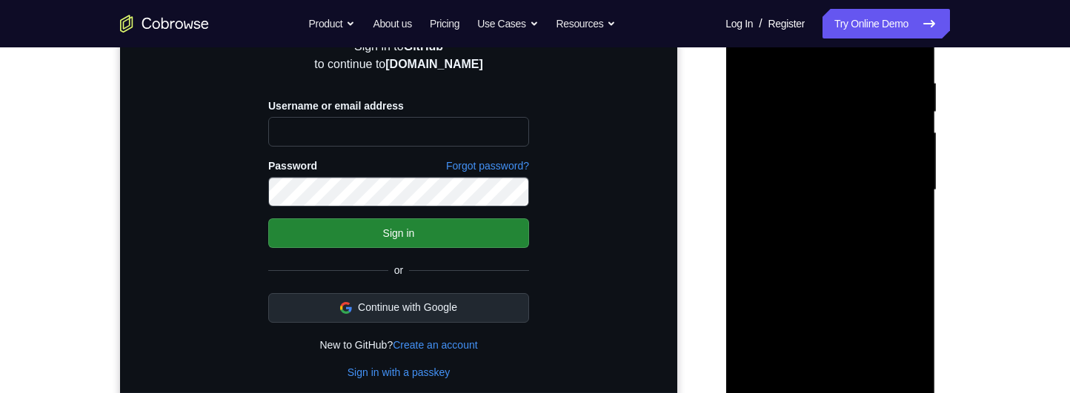
scroll to position [375, 0]
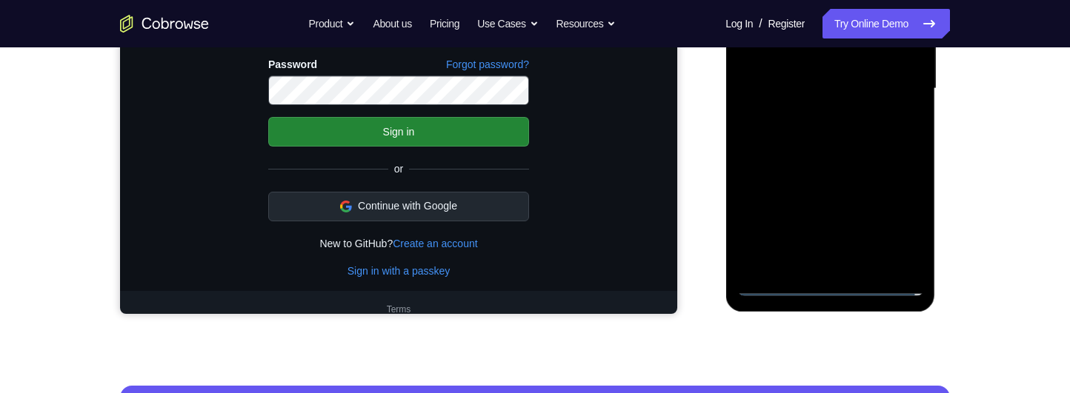
click at [821, 267] on div at bounding box center [829, 88] width 187 height 415
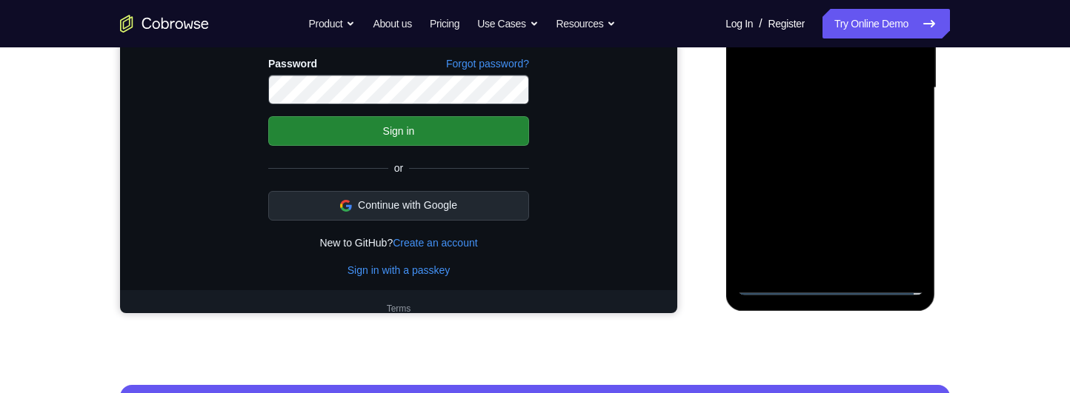
click at [887, 81] on div at bounding box center [829, 88] width 187 height 415
click at [867, 103] on div at bounding box center [829, 88] width 187 height 415
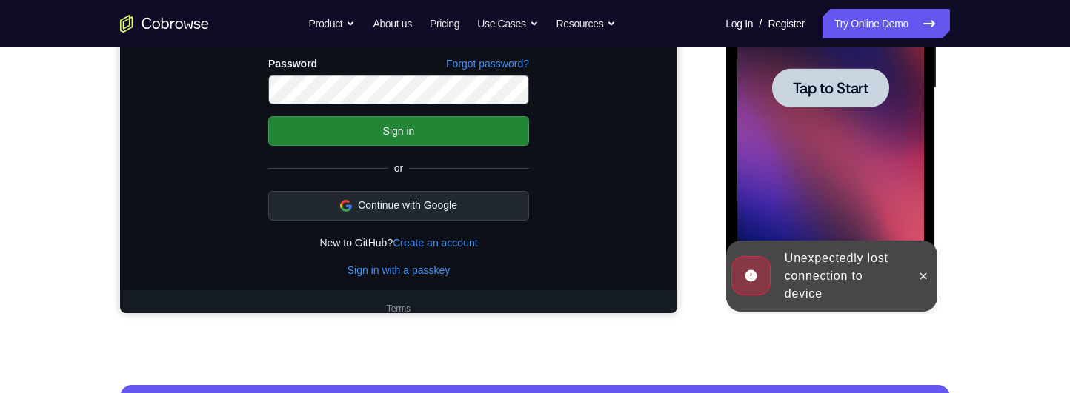
scroll to position [276, 0]
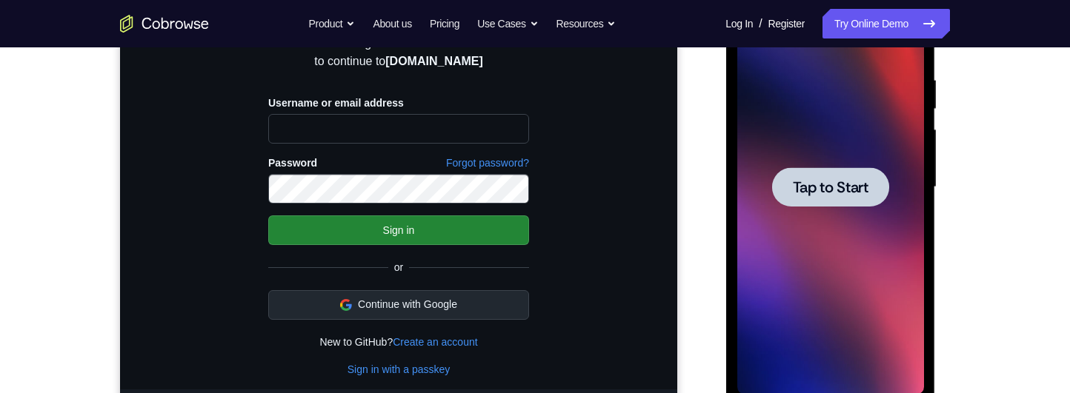
click at [893, 277] on div at bounding box center [829, 187] width 187 height 415
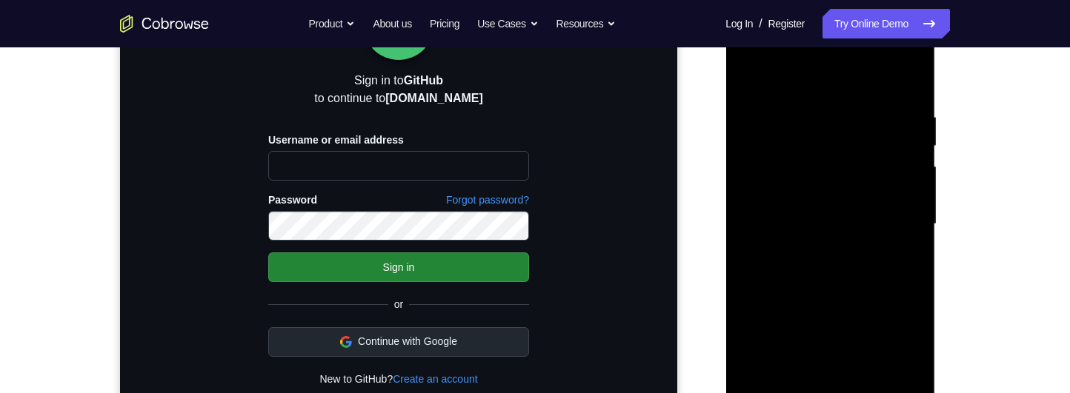
scroll to position [346, 0]
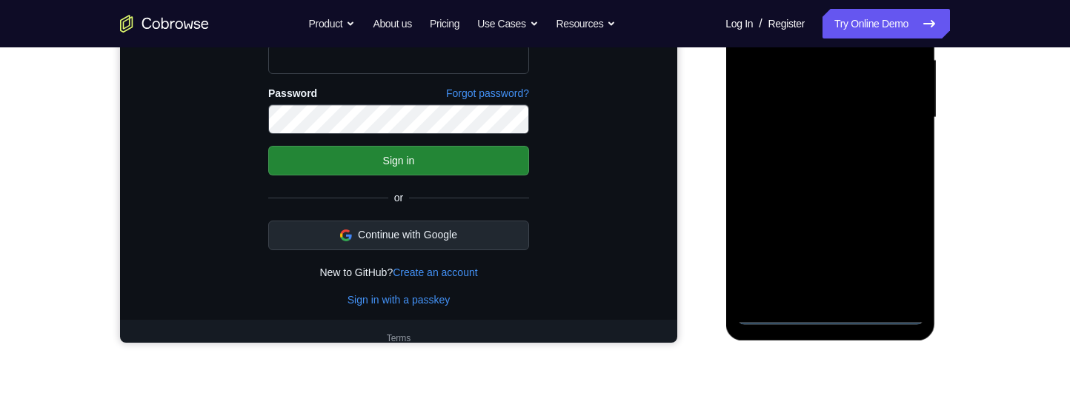
click at [831, 315] on div at bounding box center [829, 117] width 187 height 415
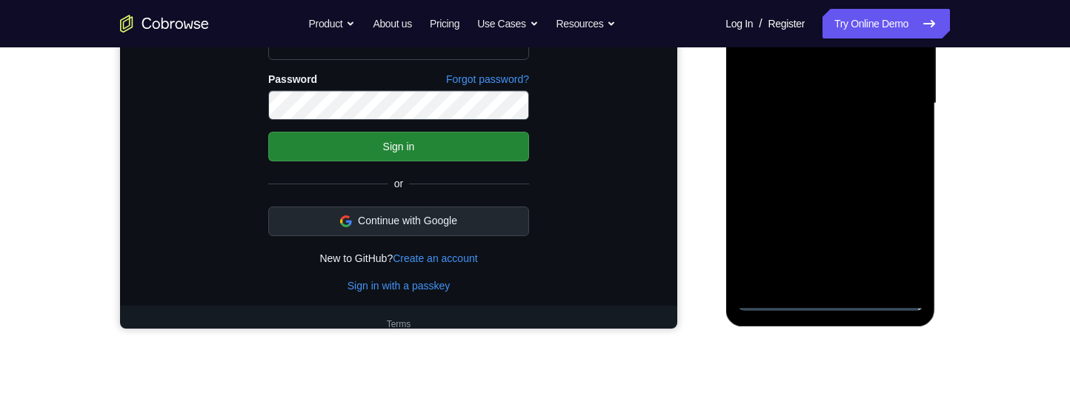
click at [915, 245] on div at bounding box center [829, 103] width 187 height 415
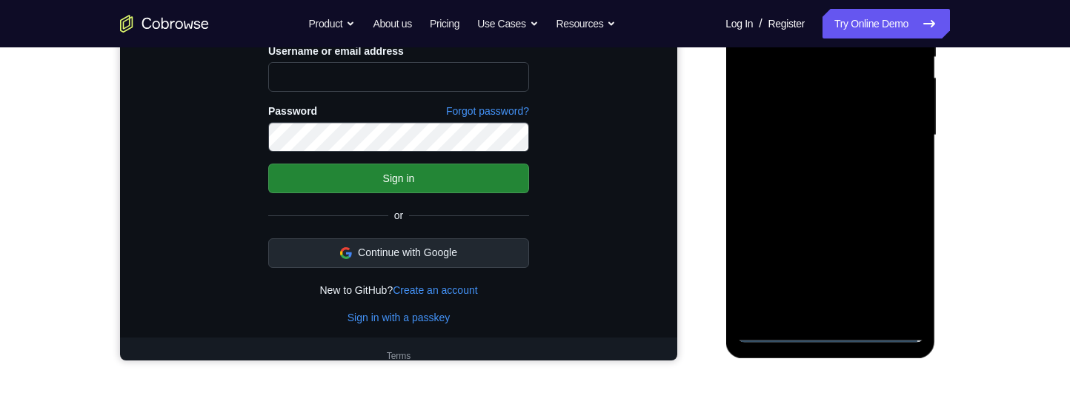
click at [904, 270] on div at bounding box center [829, 135] width 187 height 415
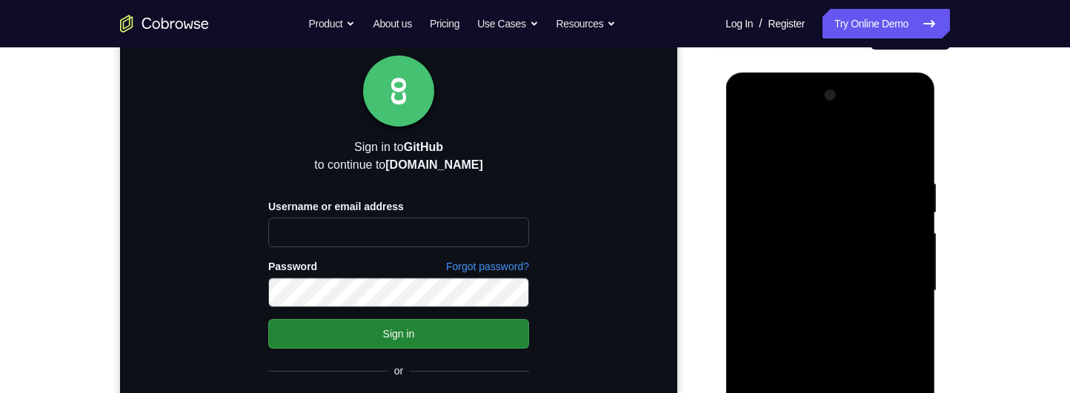
scroll to position [107, 0]
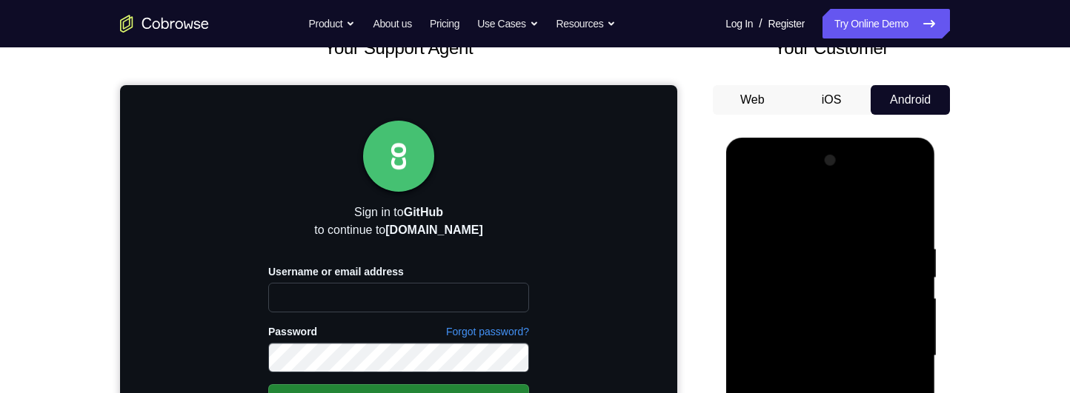
click at [838, 220] on div at bounding box center [829, 356] width 187 height 415
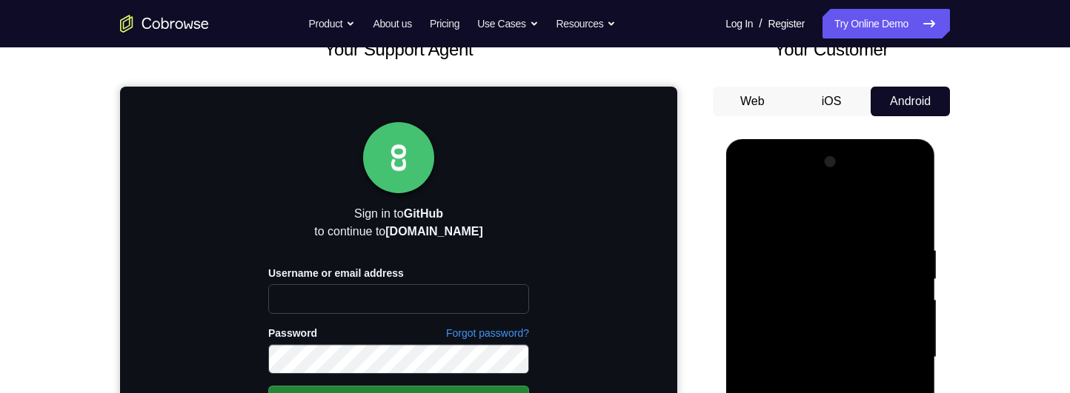
scroll to position [199, 0]
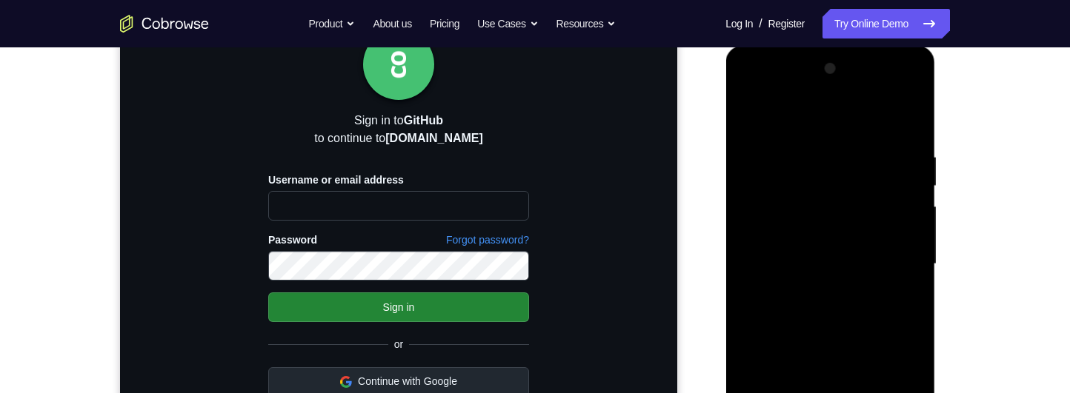
click at [898, 261] on div at bounding box center [829, 264] width 187 height 415
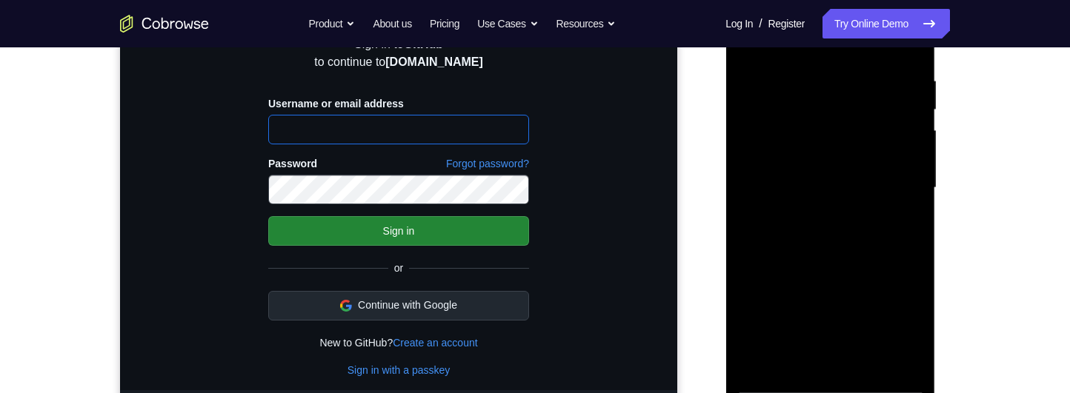
type input "[EMAIL_ADDRESS][DOMAIN_NAME]"
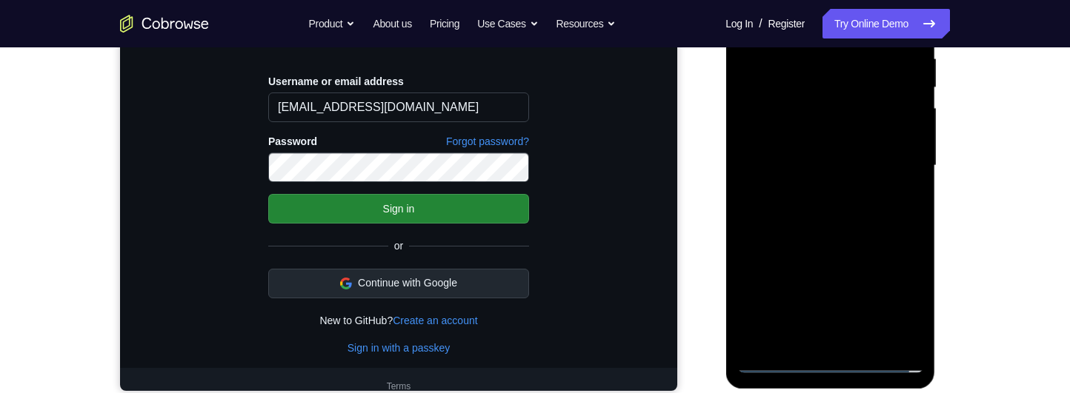
scroll to position [339, 0]
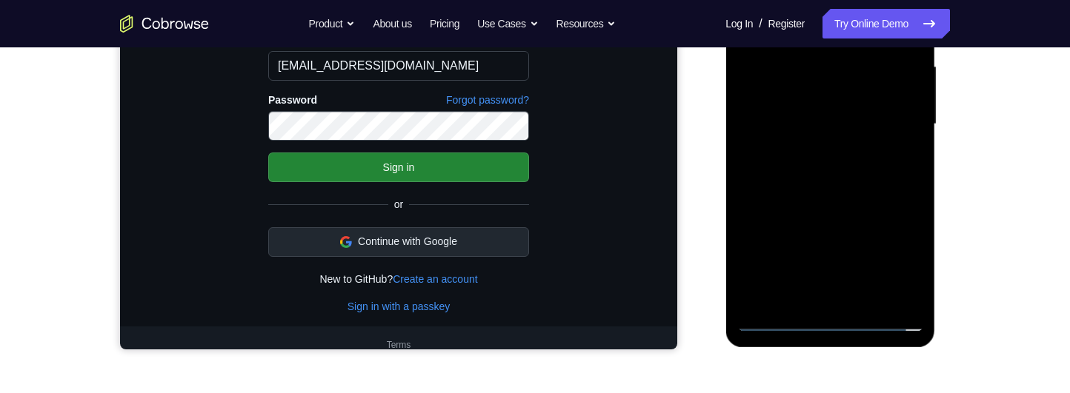
click at [817, 304] on div at bounding box center [829, 124] width 187 height 415
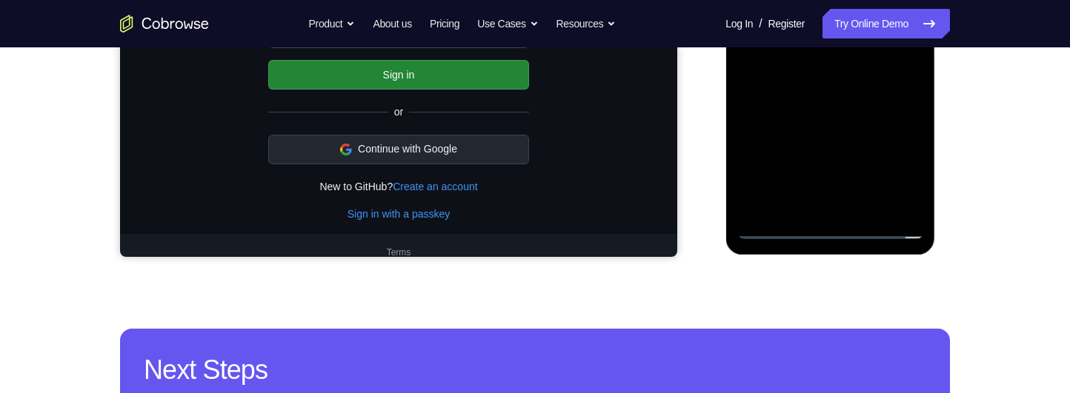
scroll to position [362, 0]
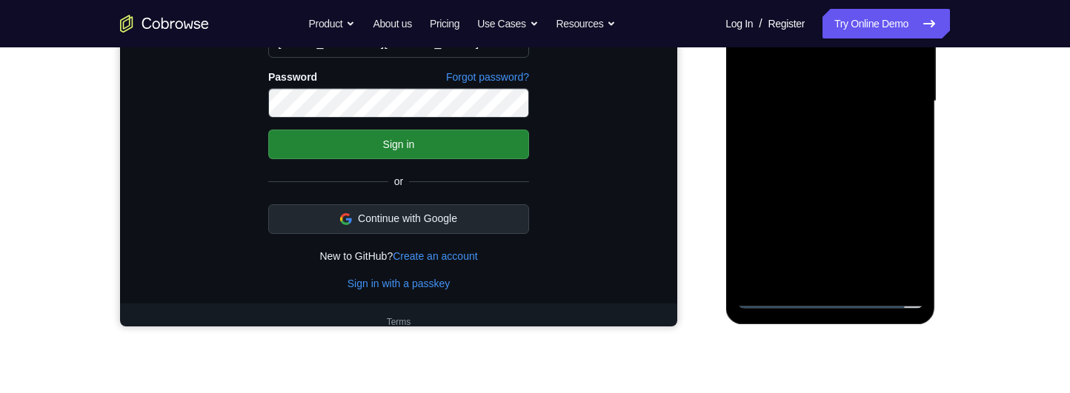
click at [871, 81] on div at bounding box center [829, 101] width 187 height 415
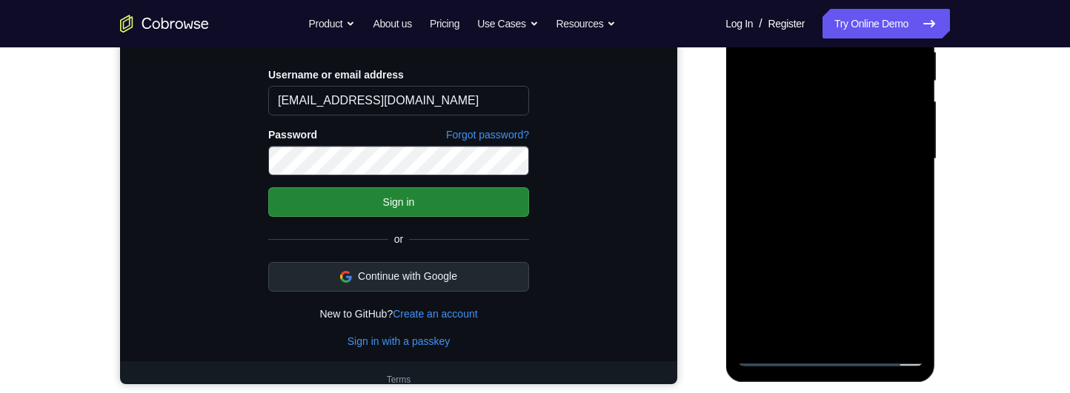
click at [877, 128] on div at bounding box center [829, 159] width 187 height 415
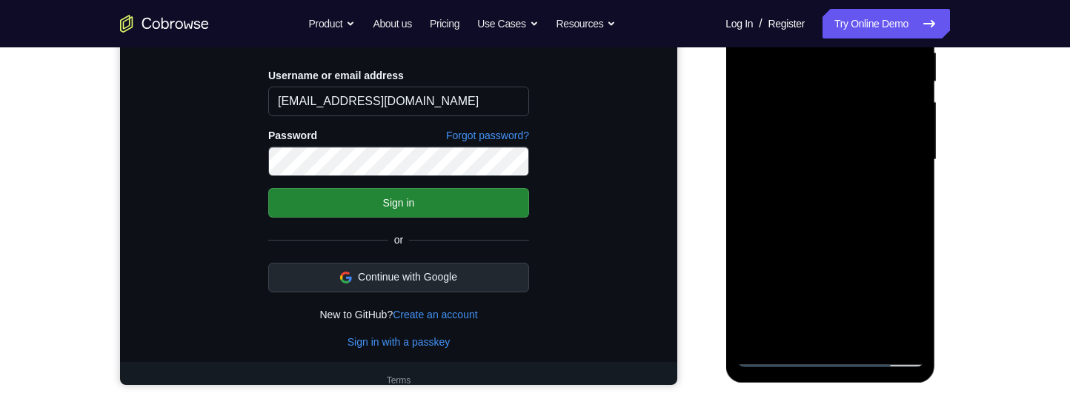
click at [880, 161] on div at bounding box center [829, 160] width 187 height 415
click at [886, 213] on div at bounding box center [829, 160] width 187 height 415
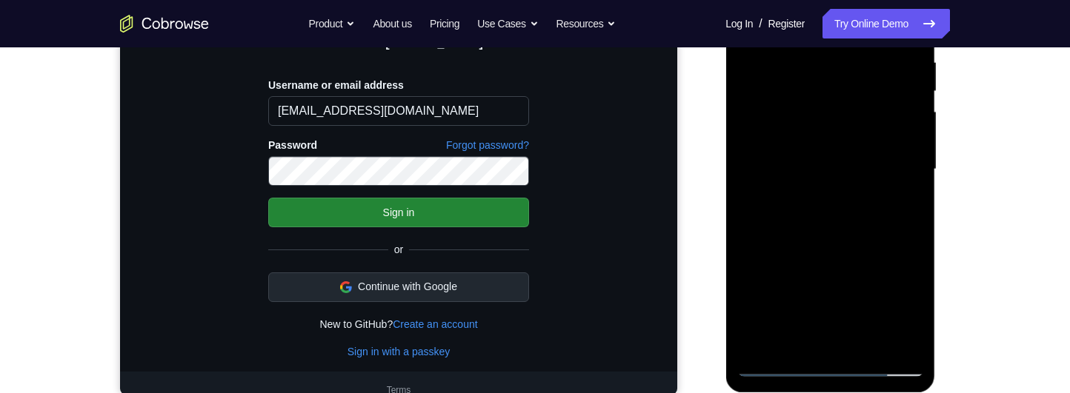
scroll to position [292, 0]
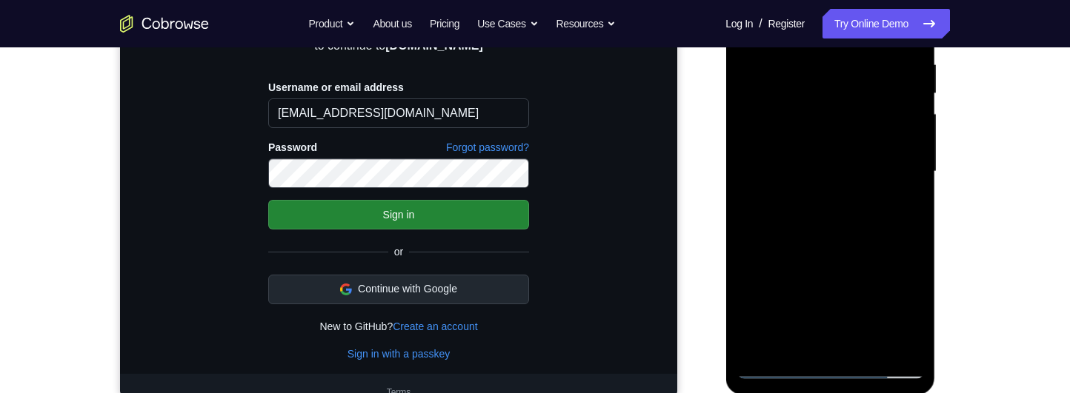
click at [981, 196] on div "Your Support Agent Your Customer Web iOS Android Next Steps We’d be happy to gi…" at bounding box center [535, 244] width 948 height 977
click at [878, 215] on div at bounding box center [829, 171] width 187 height 415
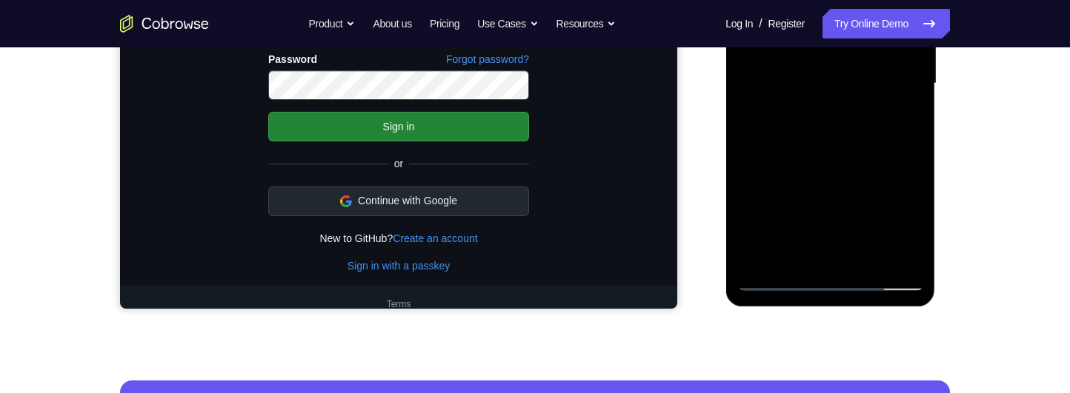
scroll to position [381, 0]
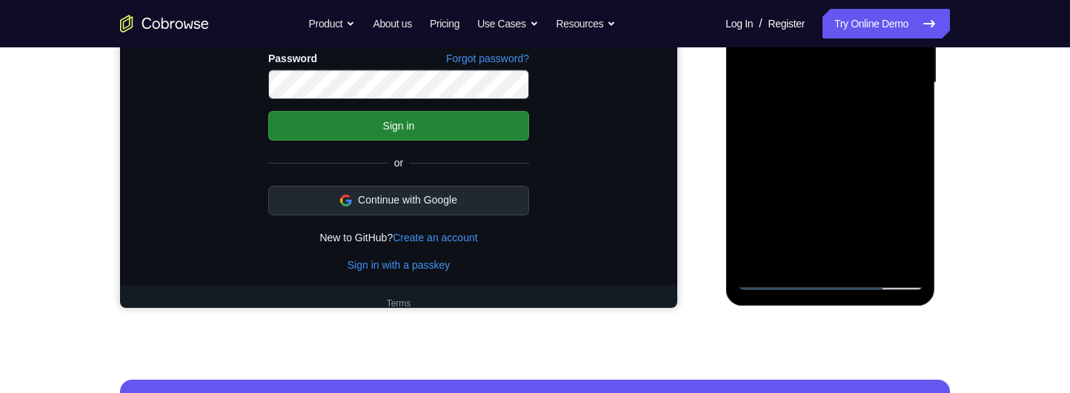
click at [893, 147] on div at bounding box center [829, 83] width 187 height 415
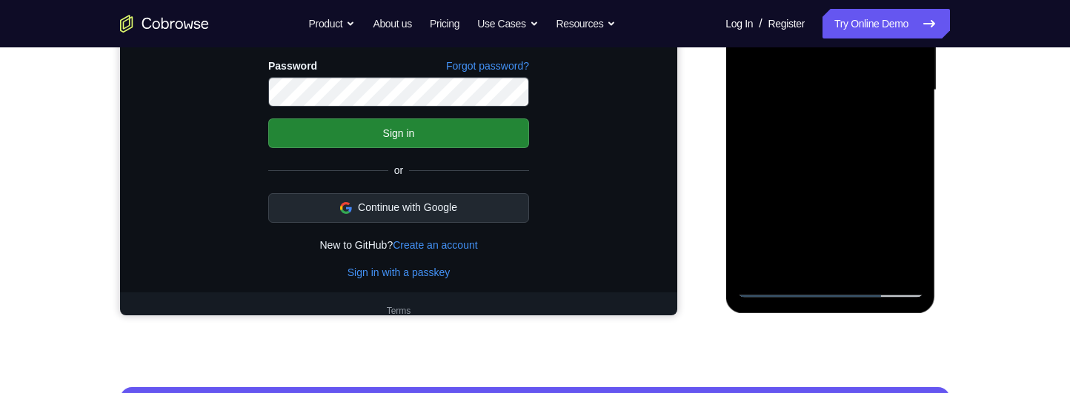
scroll to position [454, 0]
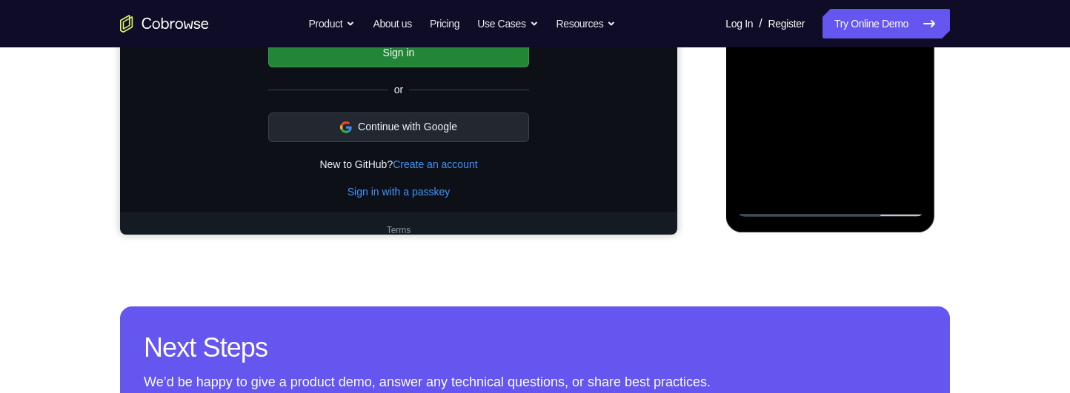
click at [870, 191] on div at bounding box center [829, 9] width 187 height 415
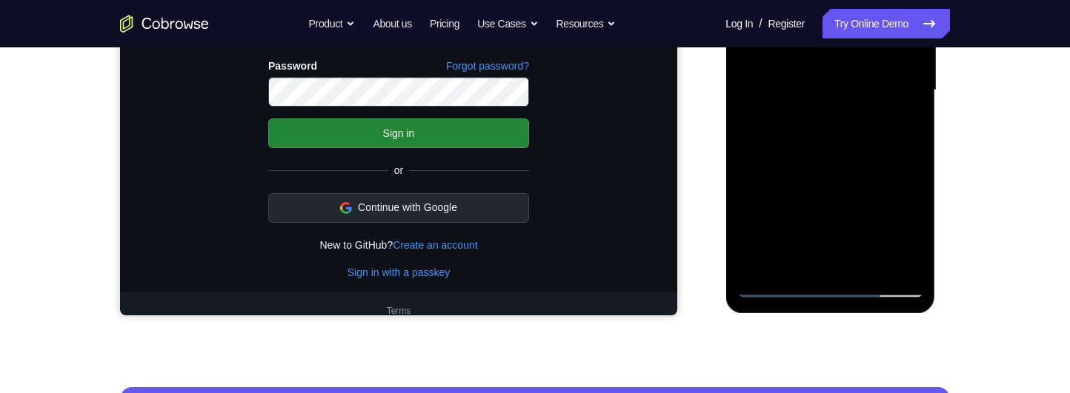
scroll to position [371, 0]
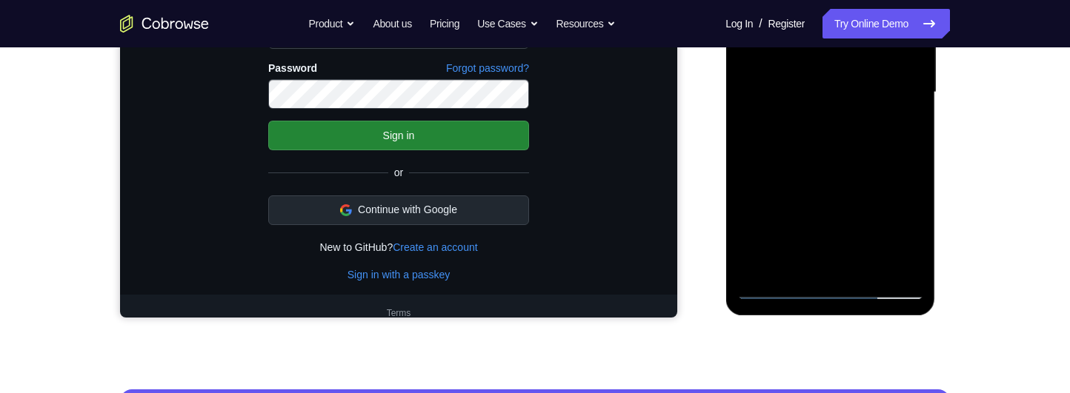
click at [870, 178] on div at bounding box center [829, 92] width 187 height 415
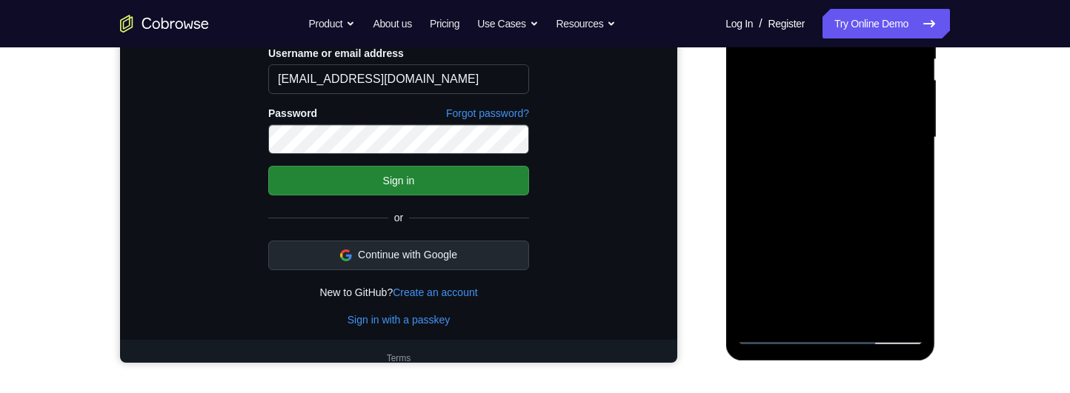
click at [878, 220] on div at bounding box center [829, 137] width 187 height 415
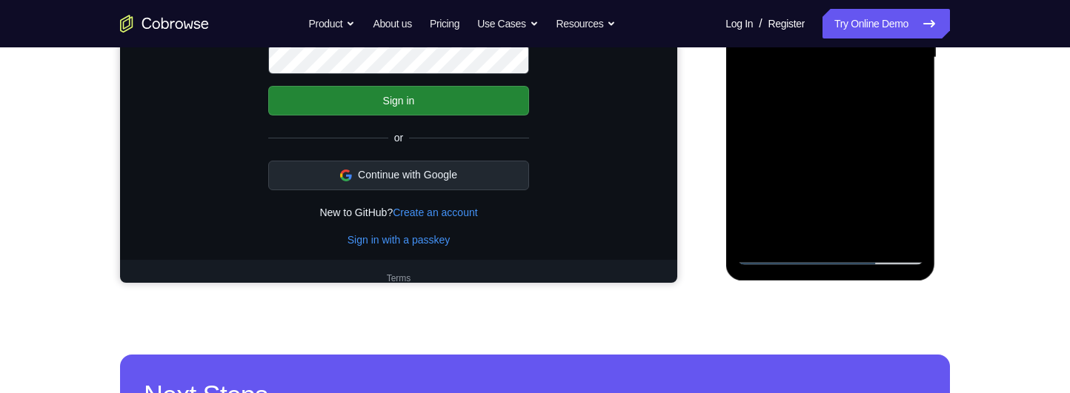
scroll to position [364, 0]
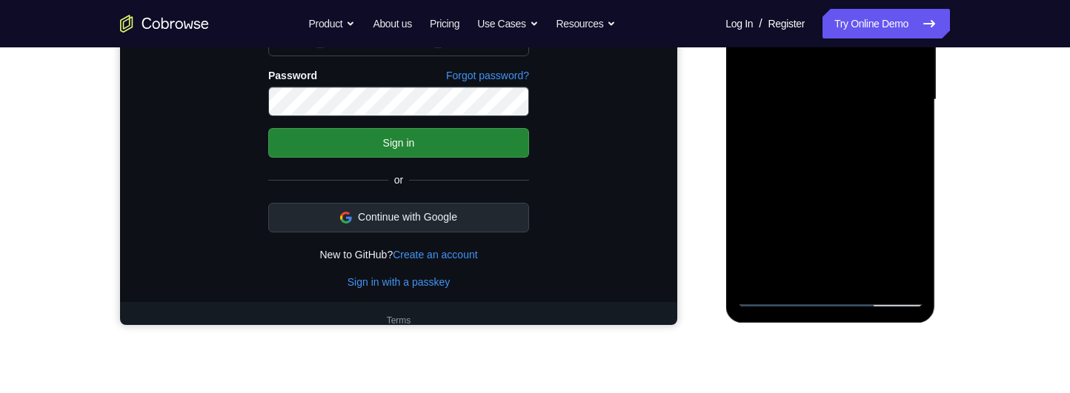
click at [881, 230] on div at bounding box center [829, 100] width 187 height 415
click at [898, 236] on div at bounding box center [829, 100] width 187 height 415
click at [907, 143] on div at bounding box center [829, 100] width 187 height 415
click at [913, 141] on div at bounding box center [829, 100] width 187 height 415
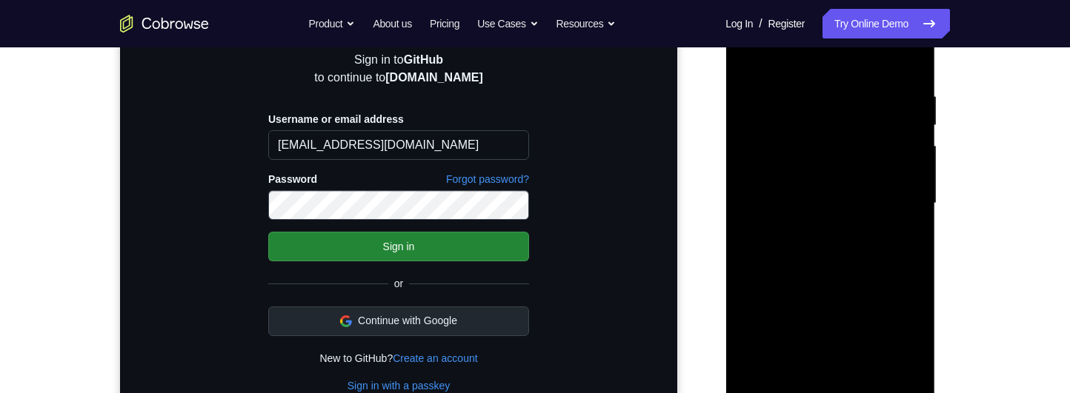
scroll to position [259, 0]
click at [747, 67] on div at bounding box center [829, 204] width 187 height 415
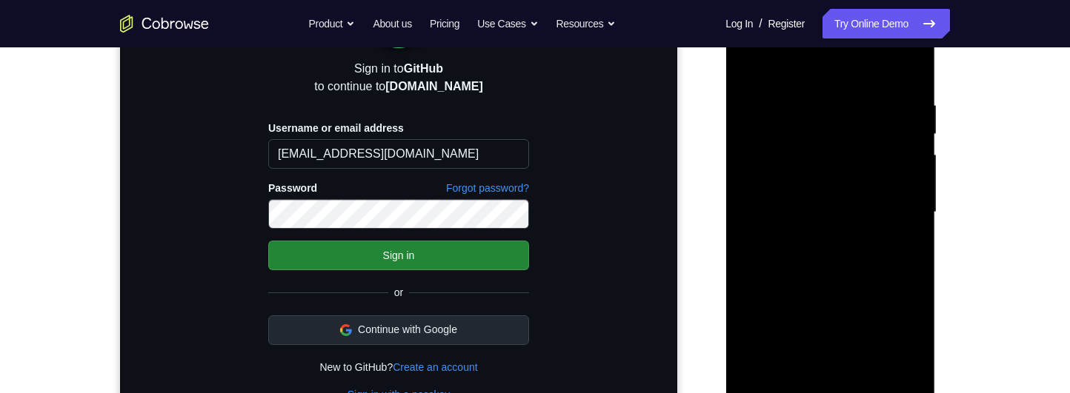
scroll to position [308, 0]
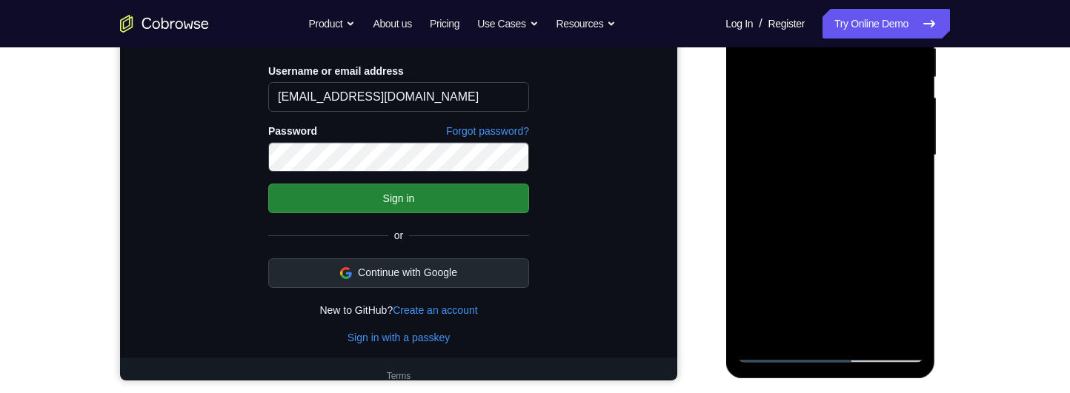
click at [894, 187] on div at bounding box center [829, 155] width 187 height 415
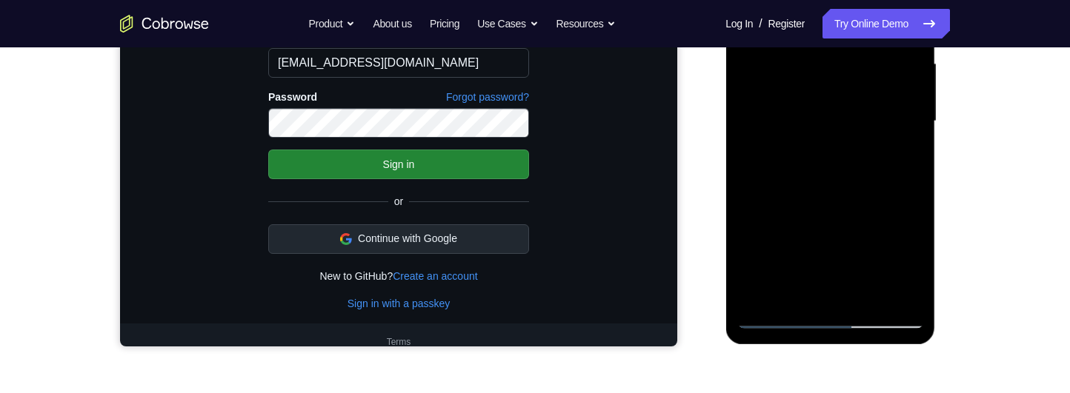
scroll to position [345, 0]
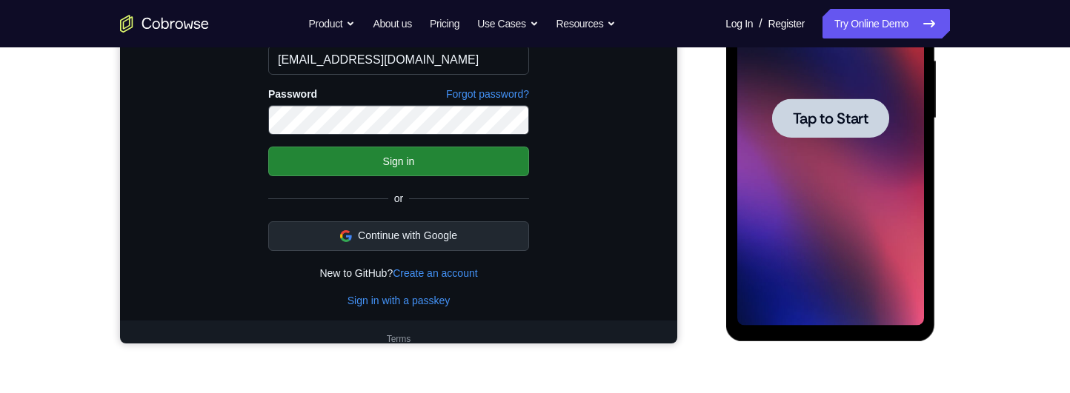
click at [856, 202] on div at bounding box center [829, 118] width 187 height 415
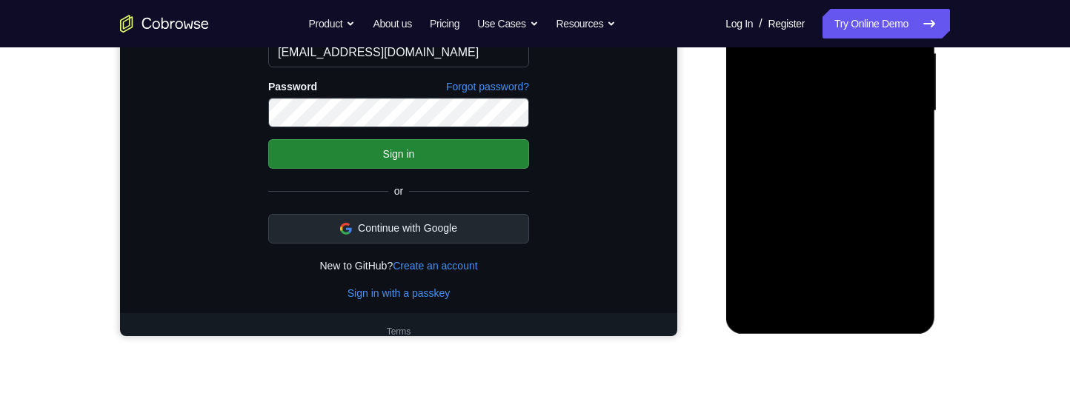
scroll to position [479, 0]
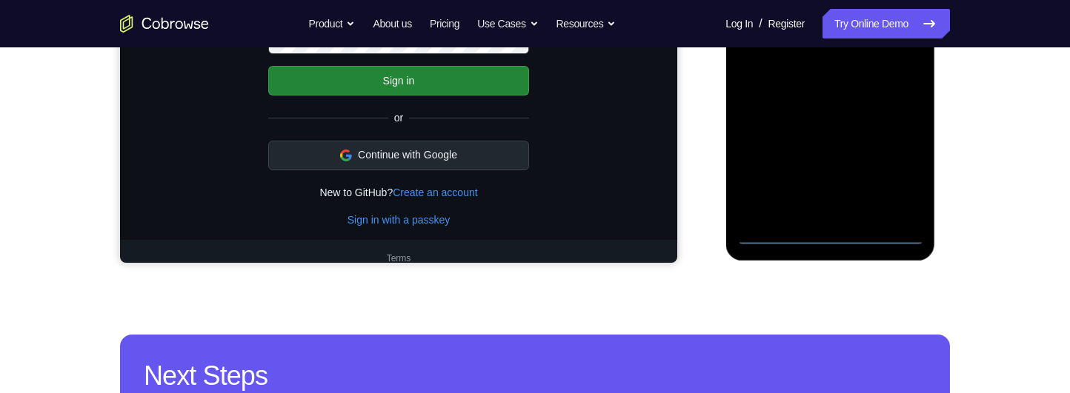
scroll to position [402, 0]
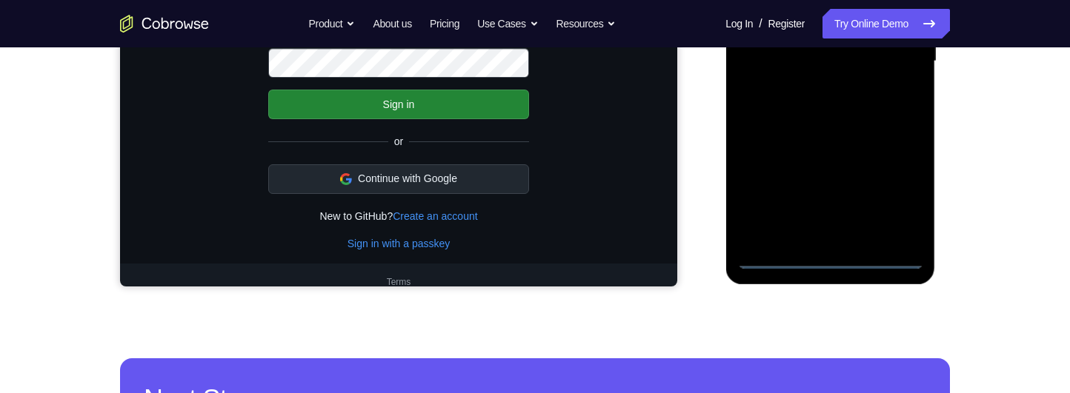
click at [838, 260] on div at bounding box center [829, 61] width 187 height 415
click at [888, 204] on div at bounding box center [829, 61] width 187 height 415
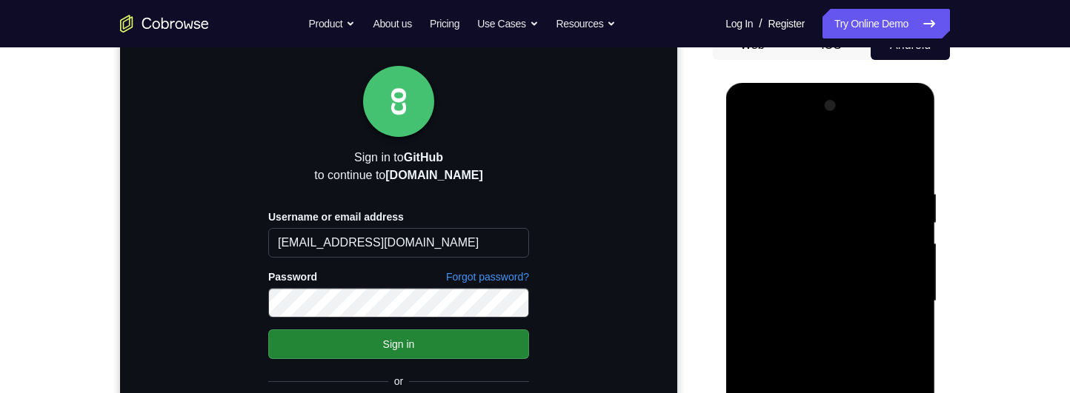
scroll to position [147, 0]
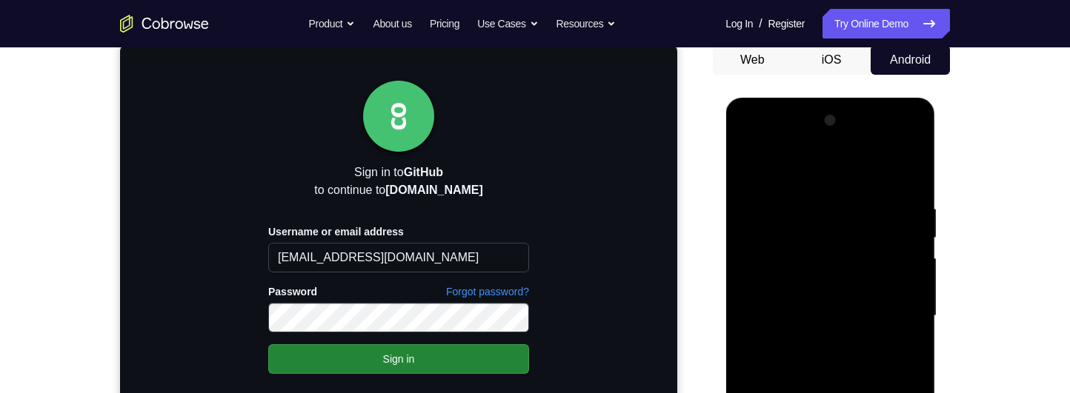
click at [874, 173] on div at bounding box center [829, 316] width 187 height 415
click at [896, 318] on div at bounding box center [829, 316] width 187 height 415
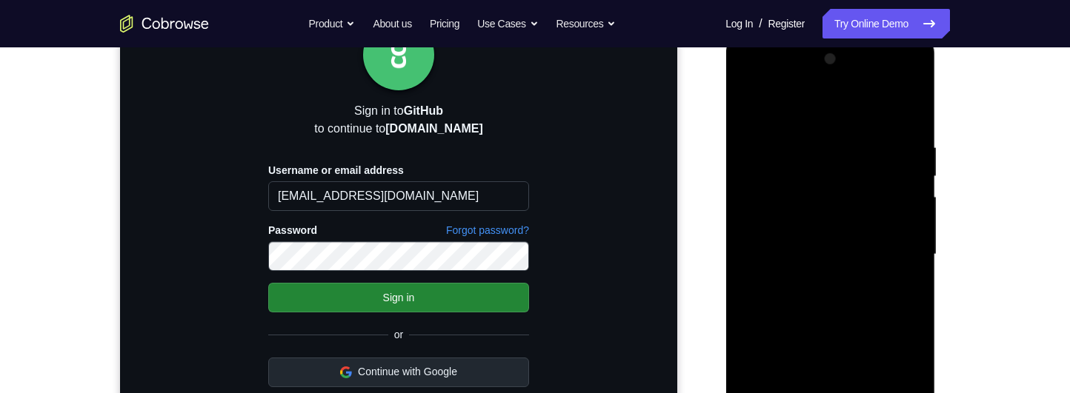
click at [813, 287] on div at bounding box center [829, 254] width 187 height 415
click at [895, 244] on div at bounding box center [829, 254] width 187 height 415
click at [889, 212] on div at bounding box center [829, 254] width 187 height 415
click at [898, 250] on div at bounding box center [829, 254] width 187 height 415
click at [876, 312] on div at bounding box center [829, 254] width 187 height 415
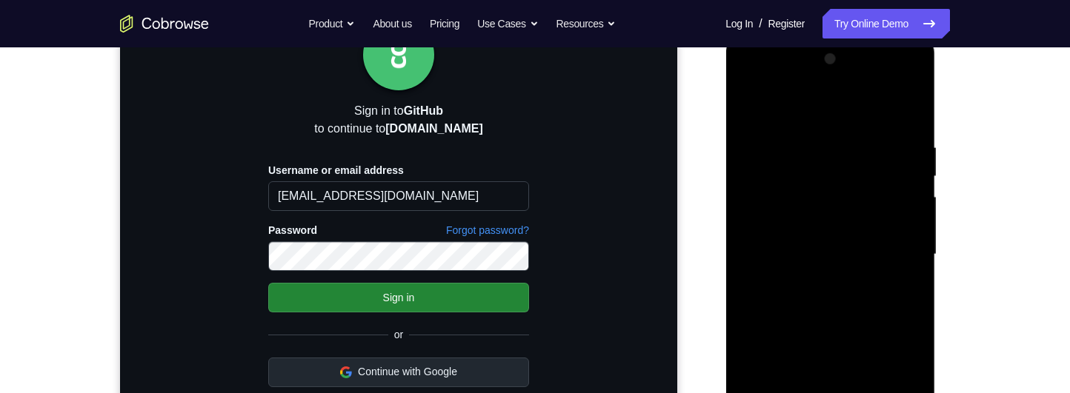
click at [893, 304] on div at bounding box center [829, 254] width 187 height 415
click at [904, 313] on div at bounding box center [829, 254] width 187 height 415
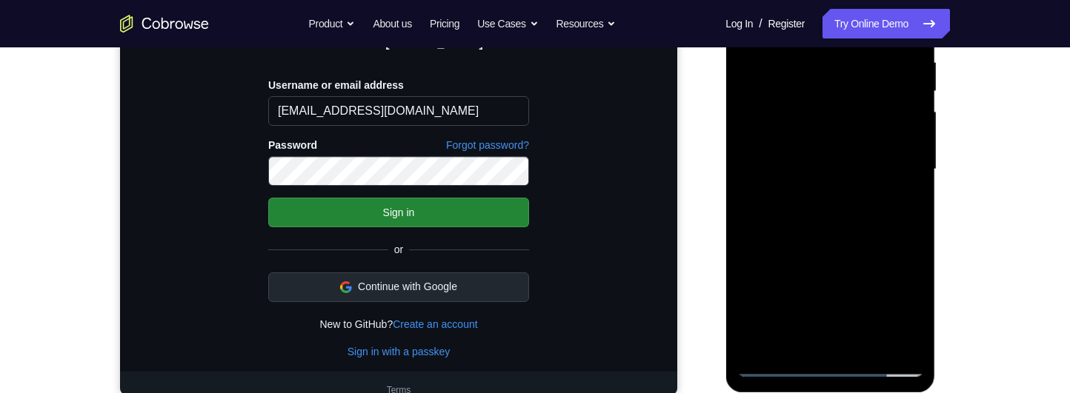
scroll to position [312, 0]
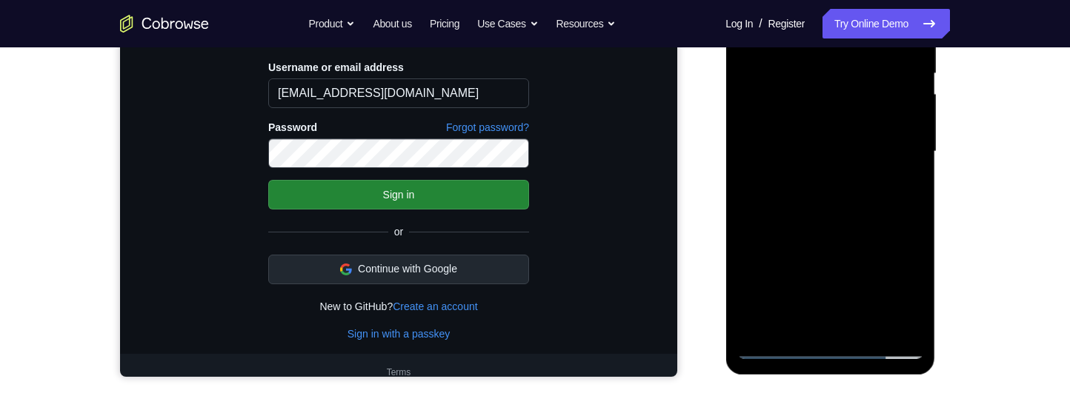
click at [878, 325] on div at bounding box center [829, 151] width 187 height 415
click at [890, 236] on div at bounding box center [829, 151] width 187 height 415
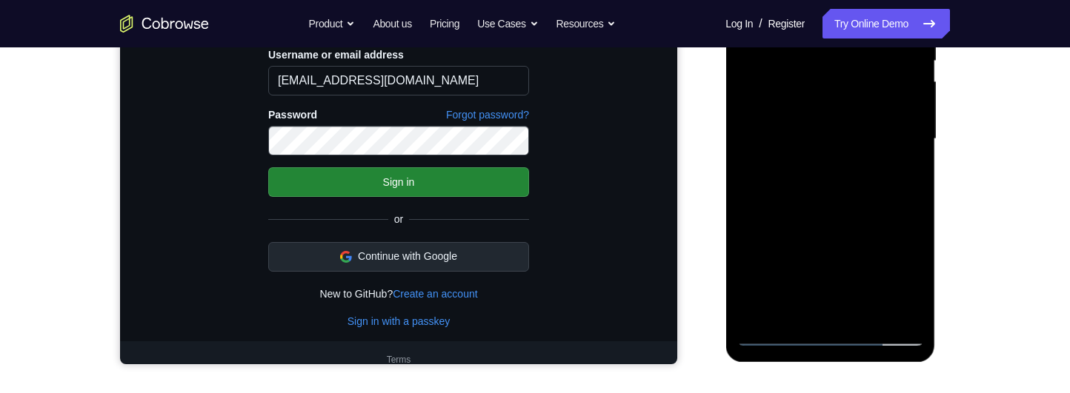
scroll to position [326, 0]
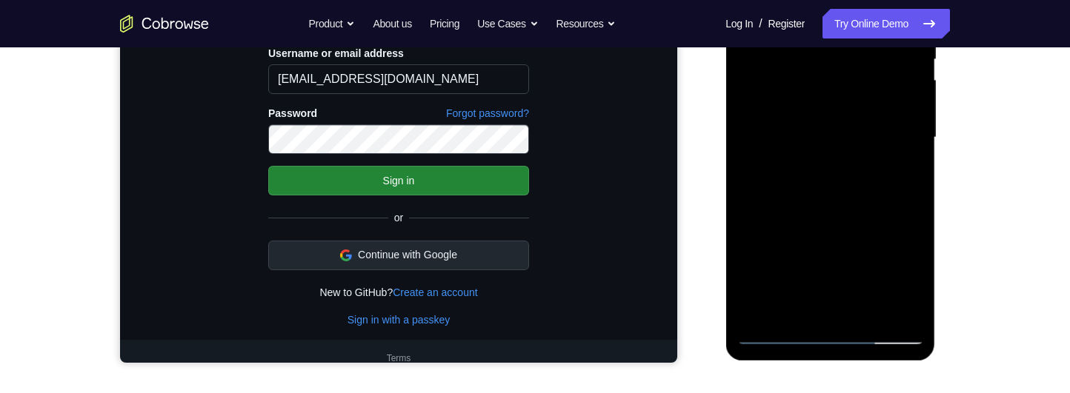
click at [887, 128] on div at bounding box center [829, 137] width 187 height 415
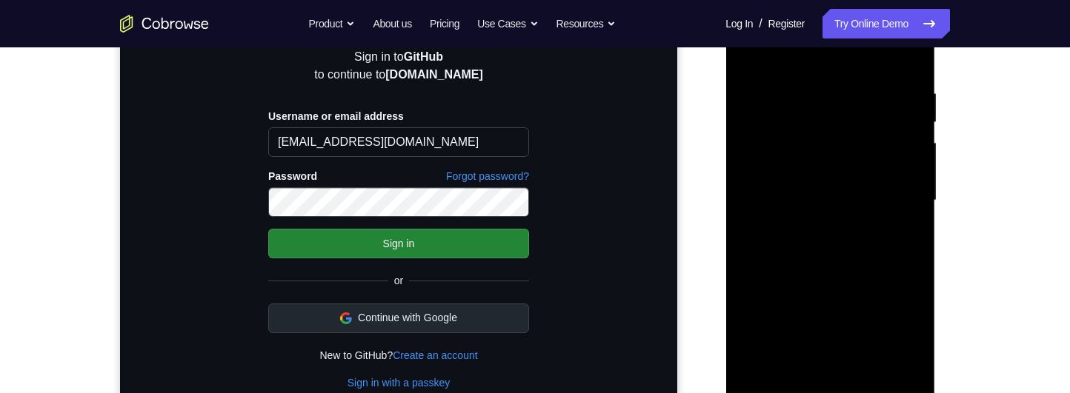
scroll to position [294, 0]
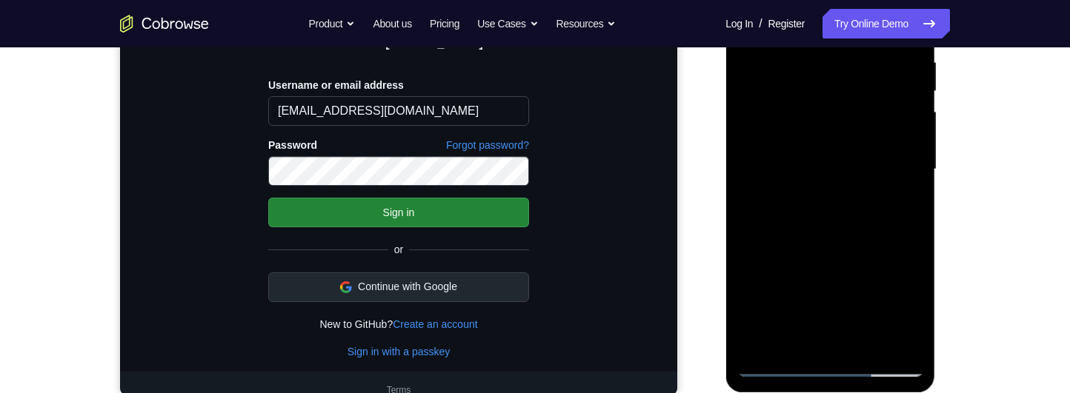
click at [838, 305] on div at bounding box center [829, 169] width 187 height 415
click at [858, 311] on div at bounding box center [829, 169] width 187 height 415
click at [907, 316] on div at bounding box center [829, 169] width 187 height 415
click at [852, 310] on div at bounding box center [829, 169] width 187 height 415
click at [913, 208] on div at bounding box center [829, 169] width 187 height 415
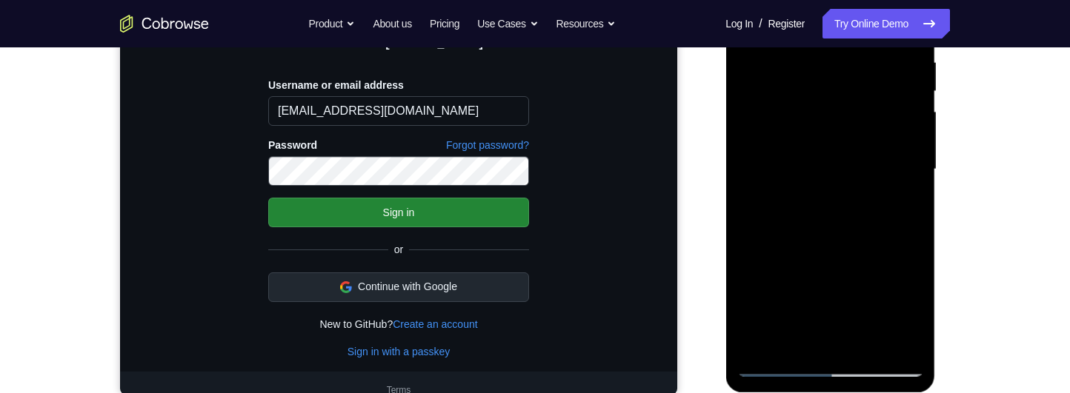
click at [918, 322] on div at bounding box center [829, 169] width 187 height 415
click at [915, 318] on div at bounding box center [829, 169] width 187 height 415
click at [910, 320] on div at bounding box center [829, 169] width 187 height 415
click at [910, 321] on div at bounding box center [829, 169] width 187 height 415
click at [906, 323] on div at bounding box center [829, 169] width 187 height 415
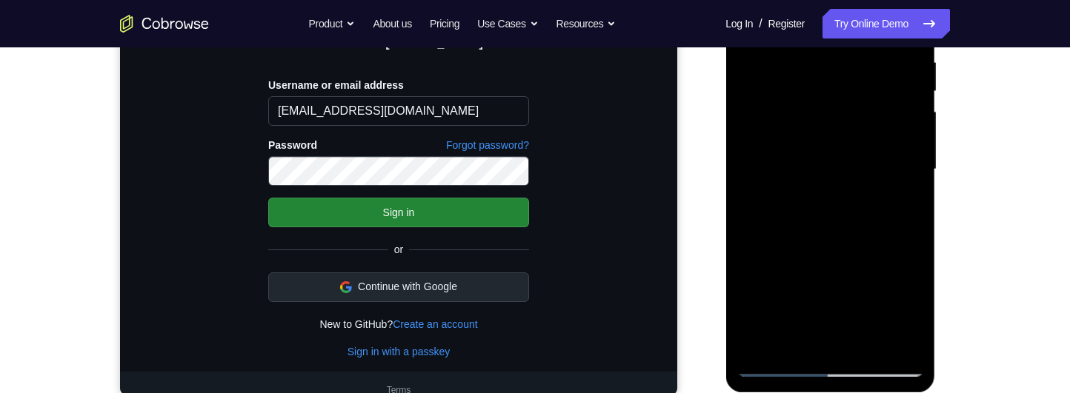
click at [918, 324] on div at bounding box center [829, 169] width 187 height 415
click at [918, 326] on div at bounding box center [829, 169] width 187 height 415
click at [918, 327] on div at bounding box center [829, 169] width 187 height 415
click at [918, 328] on div at bounding box center [829, 169] width 187 height 415
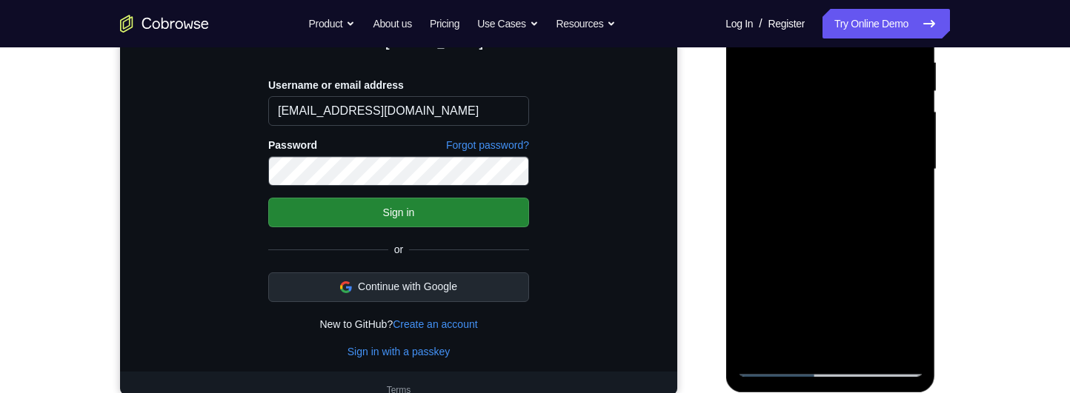
click at [915, 318] on div at bounding box center [829, 169] width 187 height 415
click at [916, 321] on div at bounding box center [829, 169] width 187 height 415
click at [908, 210] on div at bounding box center [829, 169] width 187 height 415
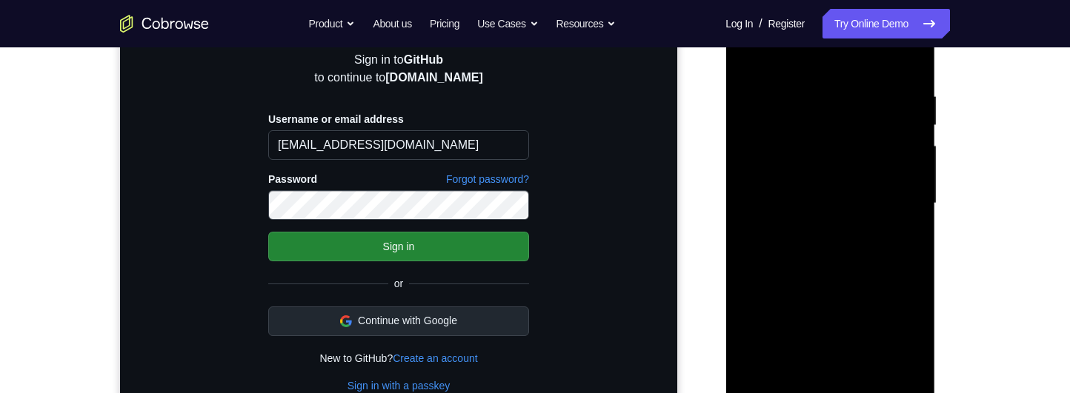
scroll to position [189, 0]
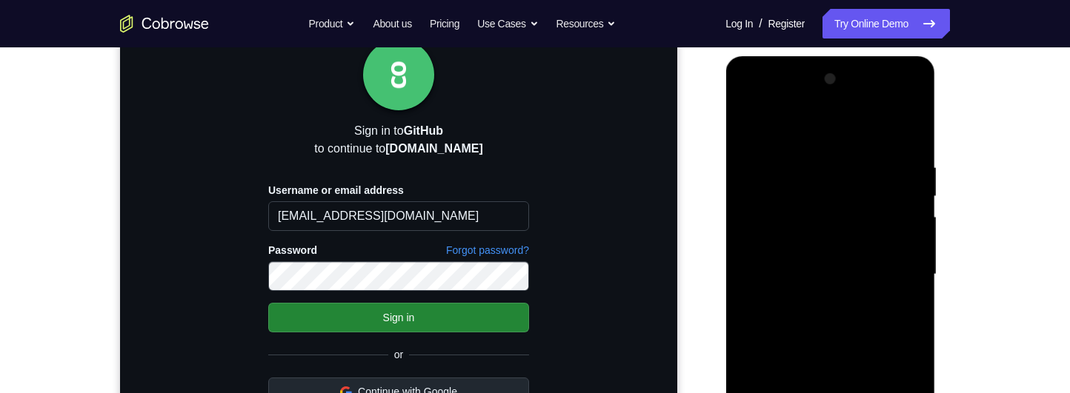
click at [748, 142] on div at bounding box center [829, 274] width 187 height 415
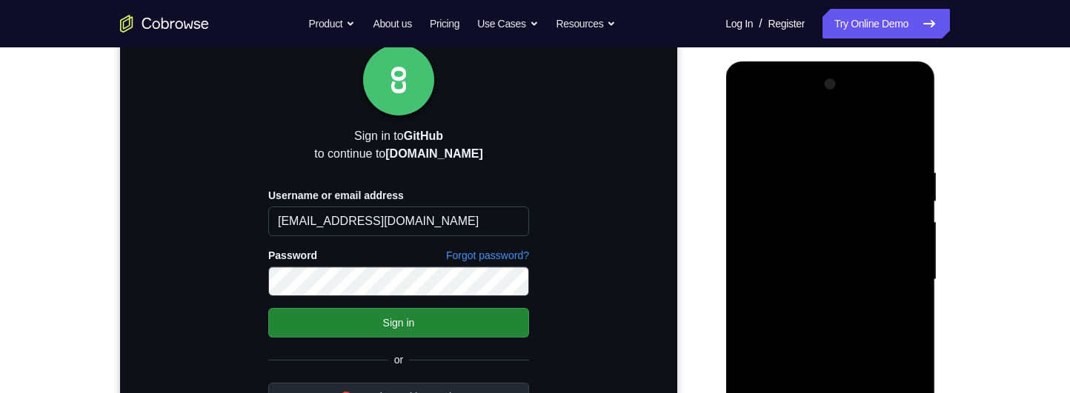
click at [753, 136] on div at bounding box center [829, 280] width 187 height 415
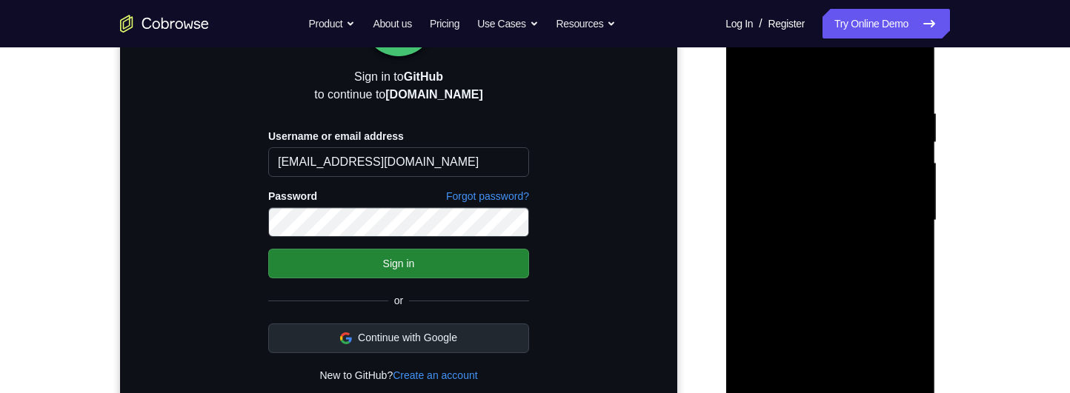
scroll to position [240, 0]
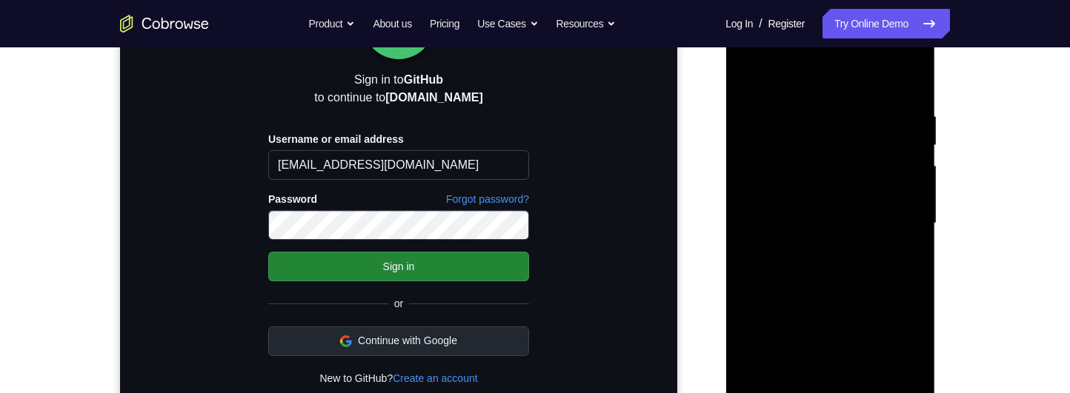
click at [758, 68] on div at bounding box center [829, 223] width 187 height 415
click at [806, 102] on div at bounding box center [829, 223] width 187 height 415
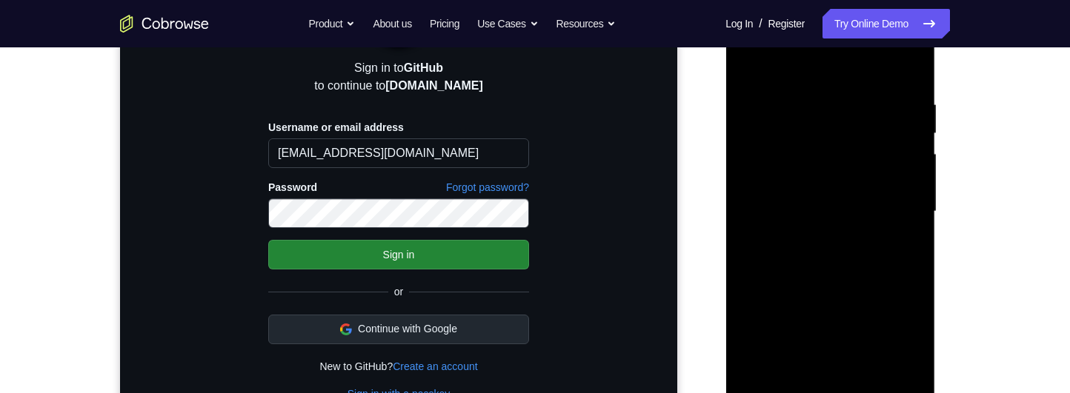
scroll to position [251, 0]
click at [900, 264] on div at bounding box center [829, 212] width 187 height 415
click at [911, 261] on div at bounding box center [829, 212] width 187 height 415
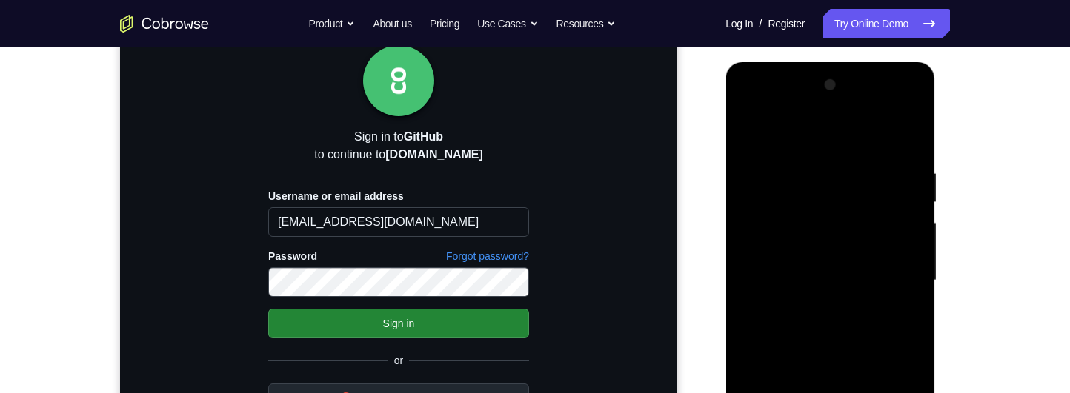
scroll to position [308, 0]
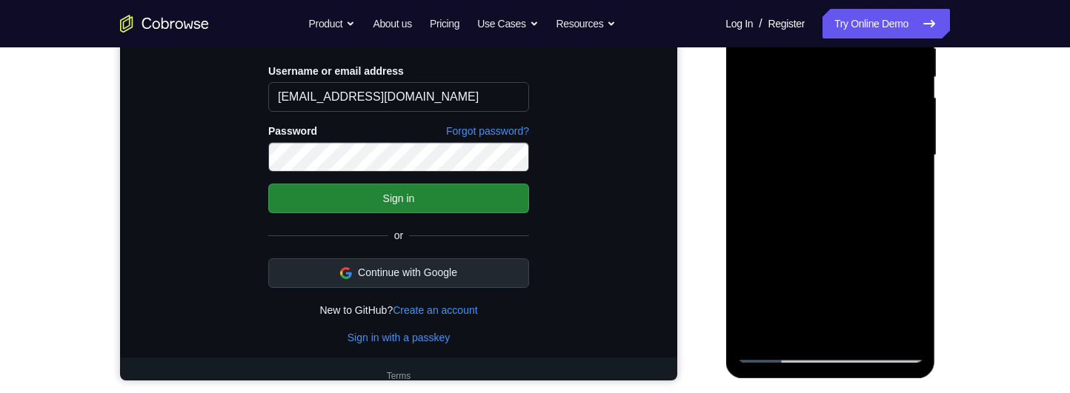
click at [916, 187] on div at bounding box center [829, 155] width 187 height 415
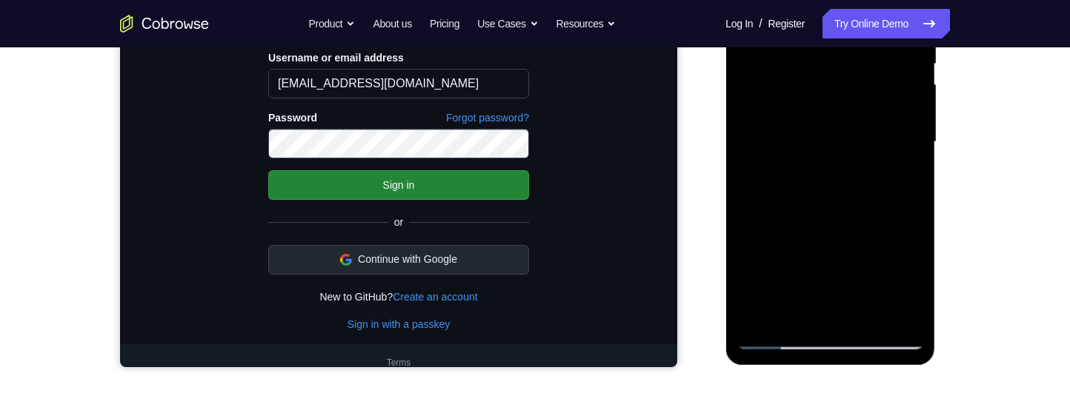
scroll to position [315, 0]
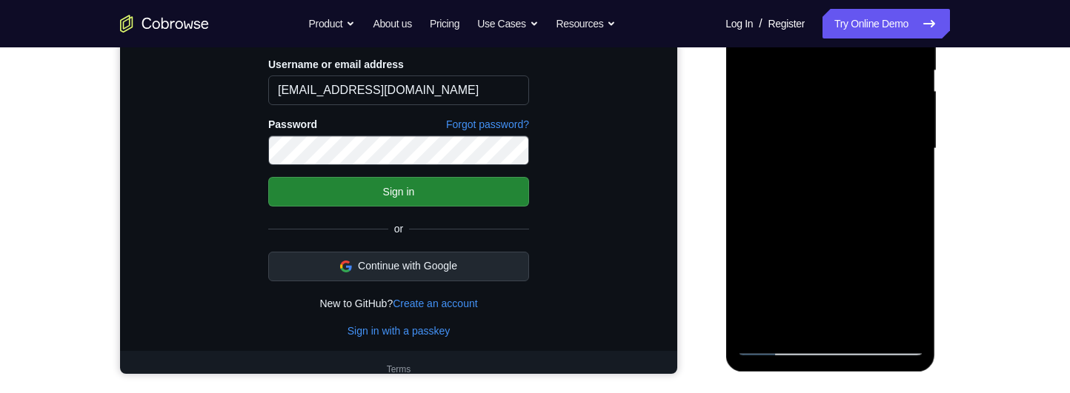
click at [898, 231] on div at bounding box center [829, 148] width 187 height 415
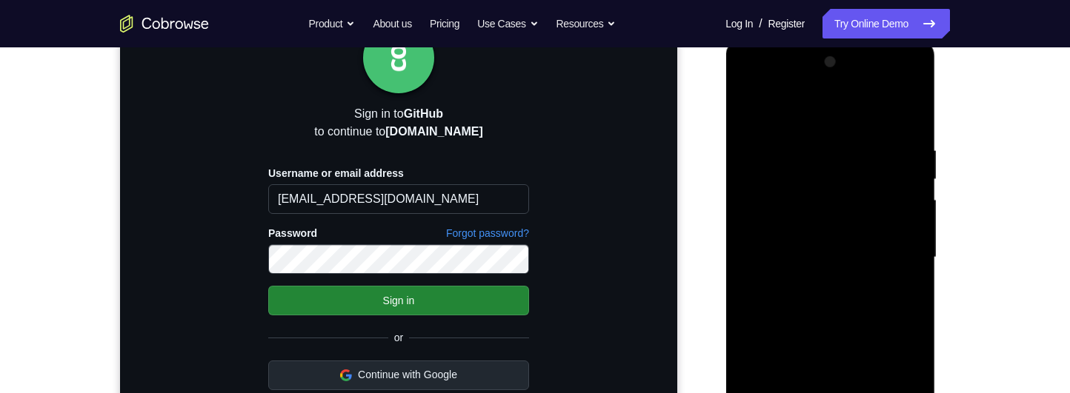
scroll to position [207, 0]
click at [905, 260] on div at bounding box center [829, 257] width 187 height 415
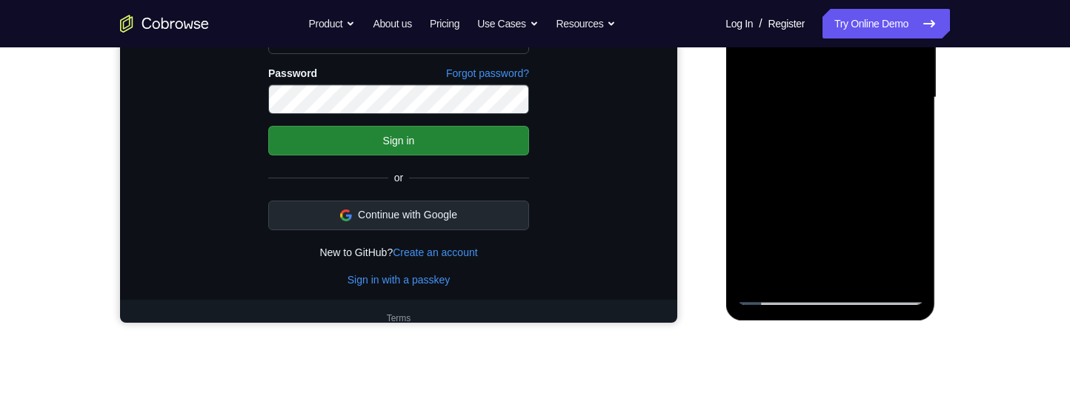
click at [887, 103] on div at bounding box center [829, 97] width 187 height 415
click at [898, 15] on div at bounding box center [829, 97] width 187 height 415
click at [913, 33] on div at bounding box center [829, 97] width 187 height 415
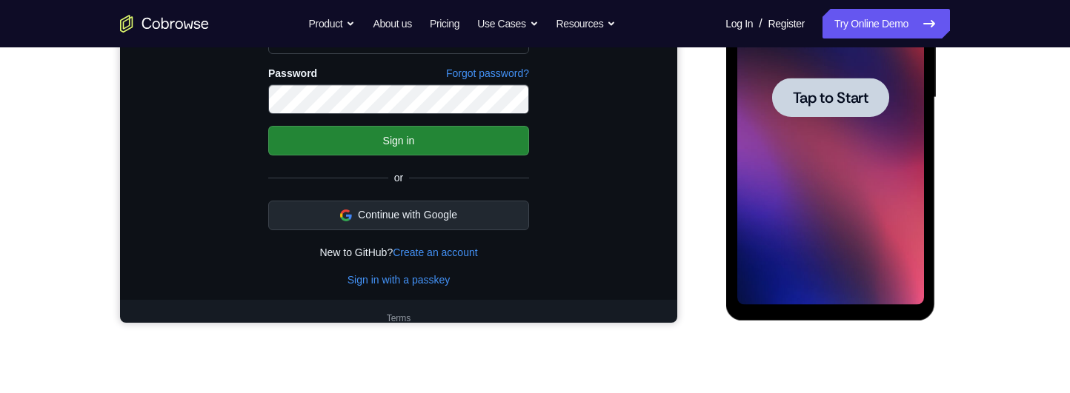
scroll to position [249, 0]
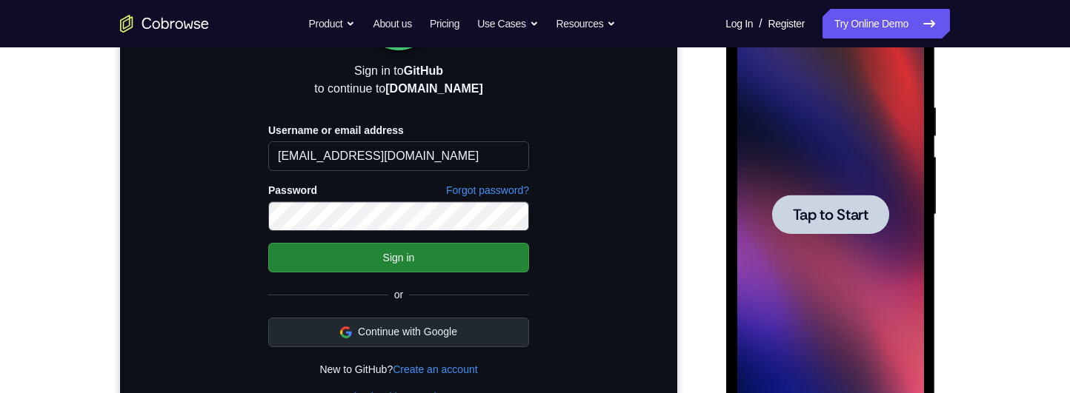
click at [978, 204] on div "Your Support Agent Your Customer Web iOS Android Next Steps We’d be happy to gi…" at bounding box center [535, 287] width 948 height 977
click at [869, 205] on div at bounding box center [829, 214] width 117 height 39
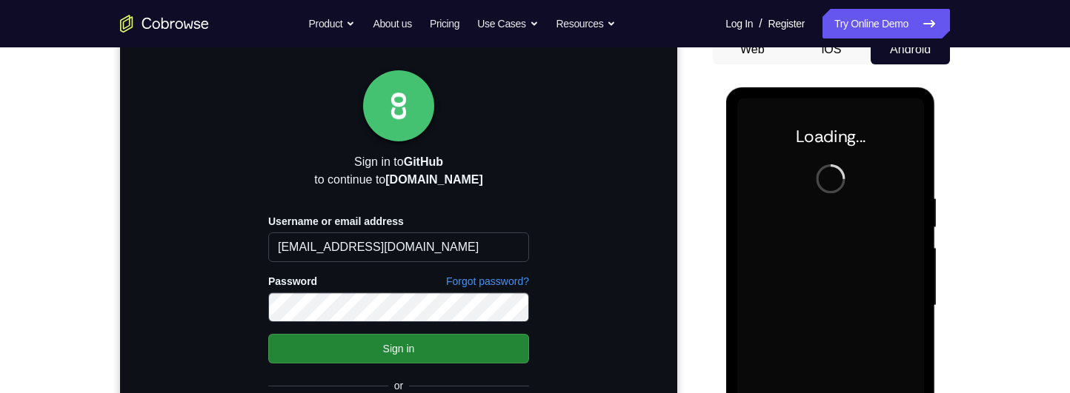
scroll to position [160, 0]
